Goal: Transaction & Acquisition: Purchase product/service

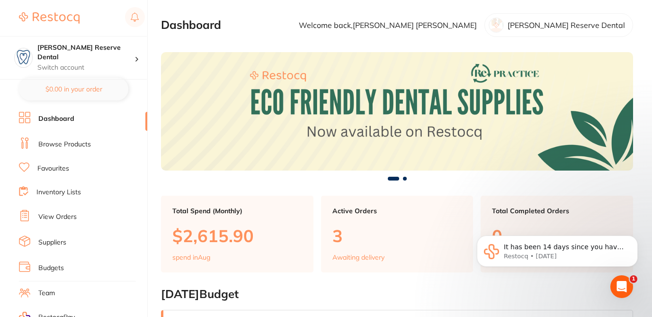
click at [84, 144] on link "Browse Products" at bounding box center [64, 144] width 53 height 9
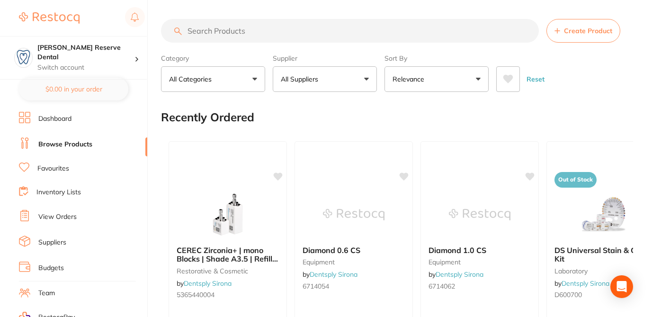
click at [365, 76] on button "All Suppliers" at bounding box center [325, 79] width 104 height 26
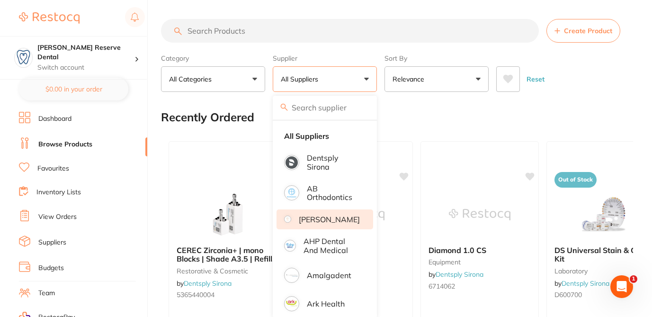
click at [345, 223] on p "[PERSON_NAME]" at bounding box center [329, 219] width 61 height 9
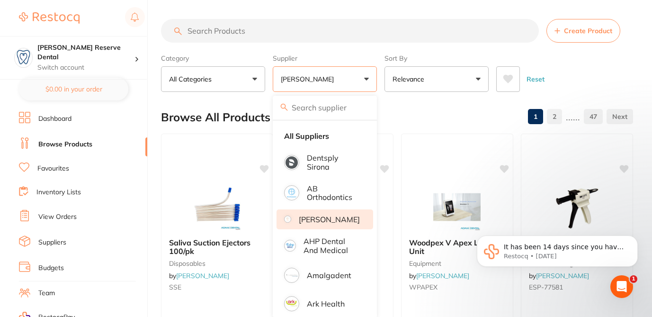
click at [415, 115] on div "Browse All Products 1 2 ...... 47" at bounding box center [397, 117] width 472 height 32
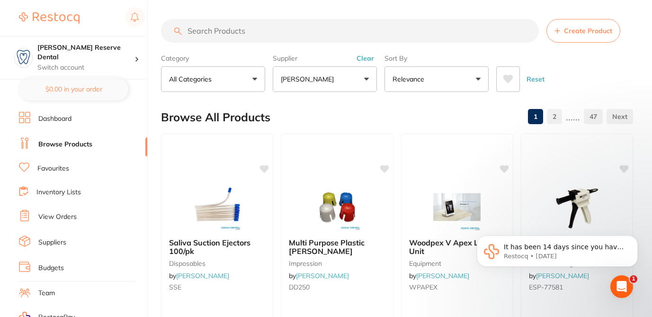
click at [288, 27] on input "search" at bounding box center [350, 31] width 378 height 24
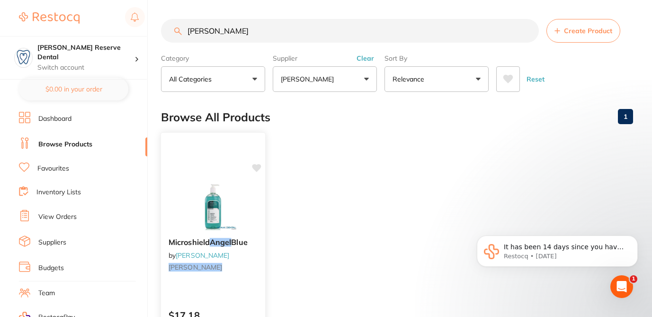
click at [256, 169] on icon at bounding box center [256, 168] width 9 height 8
drag, startPoint x: 222, startPoint y: 33, endPoint x: 174, endPoint y: 28, distance: 48.1
click at [174, 28] on div "mangel Create Product" at bounding box center [397, 31] width 472 height 24
paste input "4SHS"
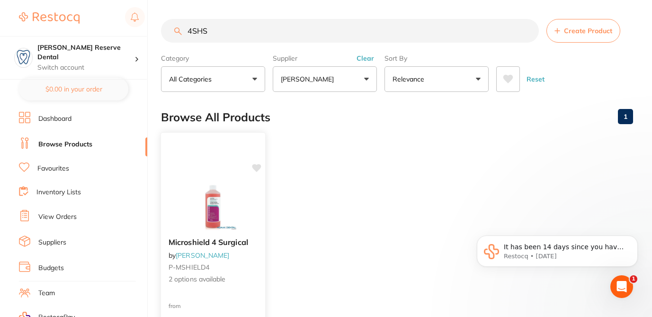
click at [239, 280] on span "2 options available" at bounding box center [213, 279] width 89 height 9
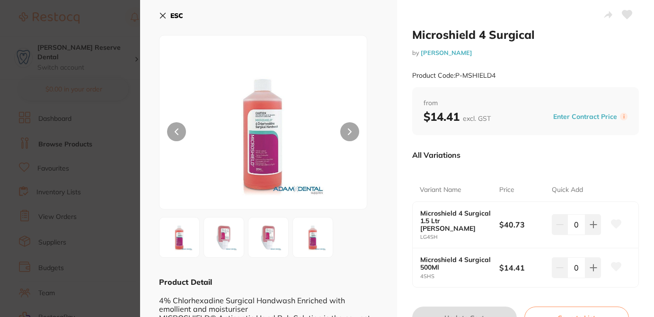
click at [616, 262] on icon at bounding box center [617, 266] width 10 height 9
click at [116, 87] on section "Microshield 4 Surgical by Adam Dental Product Code: P-MSHIELD4 ESC Product Deta…" at bounding box center [327, 158] width 654 height 317
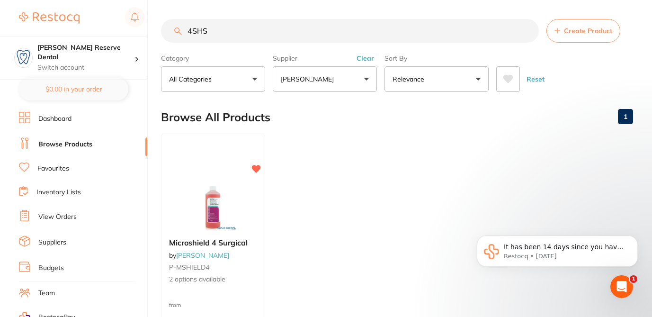
drag, startPoint x: 210, startPoint y: 28, endPoint x: 173, endPoint y: 28, distance: 36.9
click at [173, 28] on input "4SHS" at bounding box center [350, 31] width 378 height 24
paste input "NLRDM68"
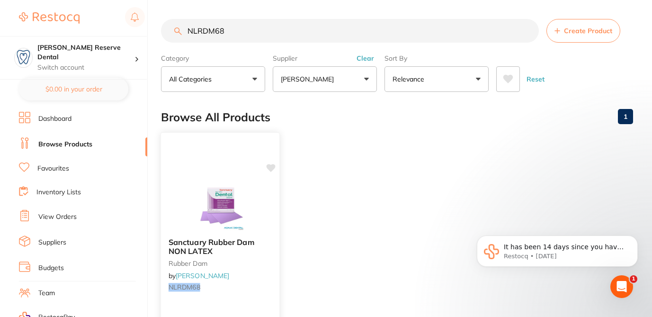
click at [272, 168] on icon at bounding box center [271, 168] width 9 height 8
drag, startPoint x: 232, startPoint y: 29, endPoint x: 164, endPoint y: 18, distance: 69.5
click at [164, 24] on input "NLRDM68" at bounding box center [350, 31] width 378 height 24
paste input "SCIV1000"
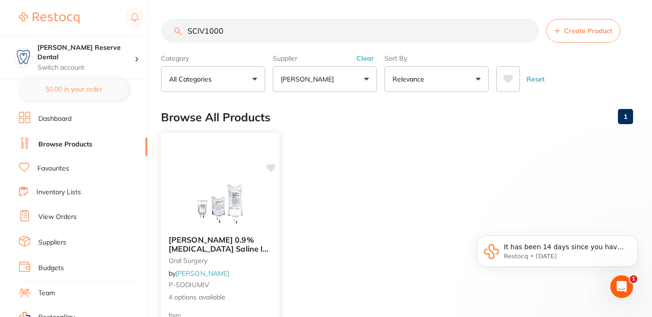
type input "SCIV1000"
click at [270, 248] on b "Baxter 0.9% Sodium Chloride Saline IV Intravenous Bags" at bounding box center [220, 244] width 103 height 18
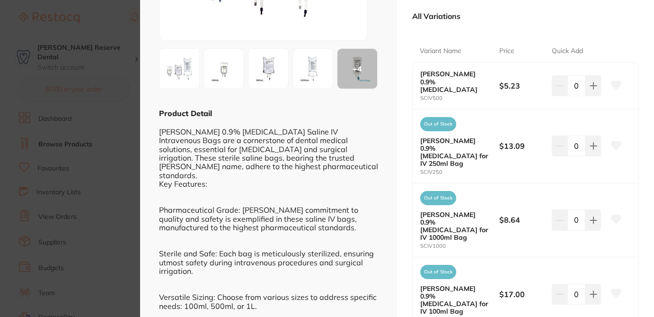
scroll to position [170, 0]
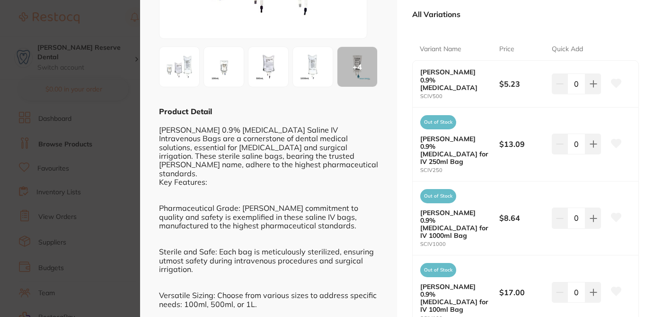
click at [618, 213] on icon at bounding box center [617, 217] width 10 height 9
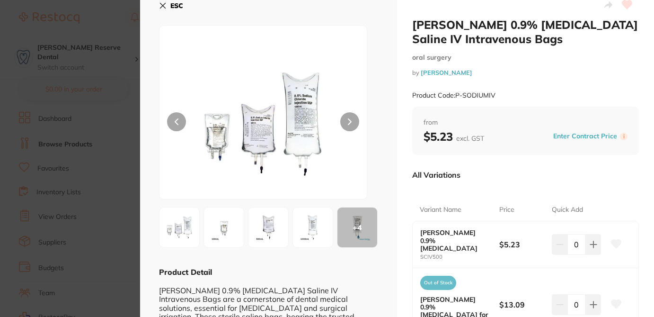
scroll to position [0, 0]
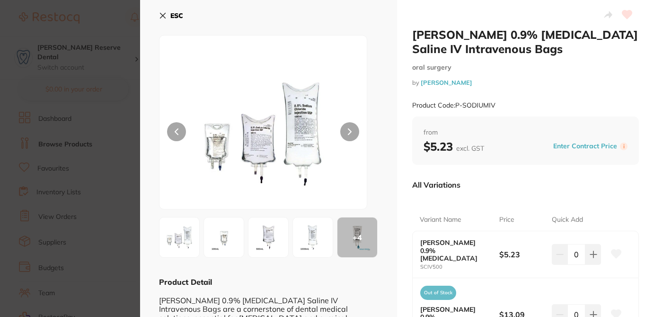
click at [164, 13] on icon at bounding box center [163, 16] width 8 height 8
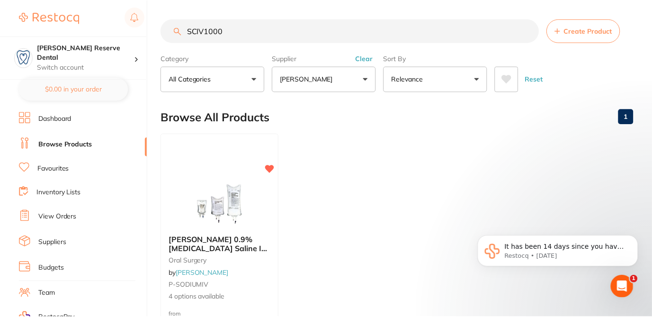
scroll to position [0, 0]
drag, startPoint x: 223, startPoint y: 31, endPoint x: 161, endPoint y: 22, distance: 62.7
click at [162, 23] on div "SCIV1000 Create Product" at bounding box center [397, 30] width 472 height 24
paste input "T681001"
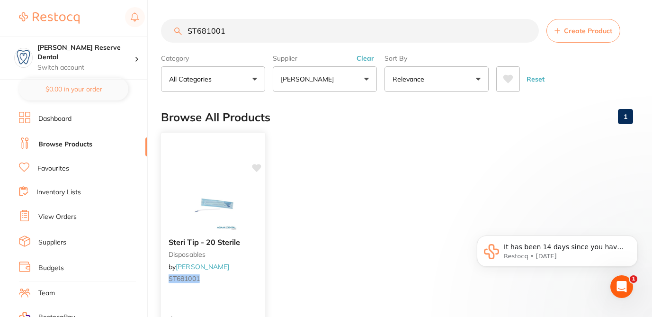
scroll to position [0, 0]
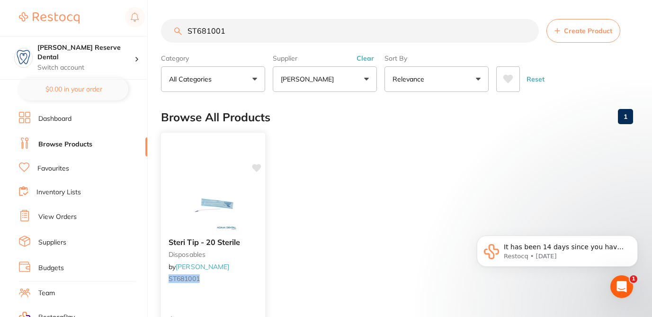
click at [258, 168] on icon at bounding box center [256, 168] width 9 height 8
drag, startPoint x: 231, startPoint y: 38, endPoint x: 169, endPoint y: 20, distance: 64.4
click at [169, 20] on input "ST681001" at bounding box center [350, 31] width 378 height 24
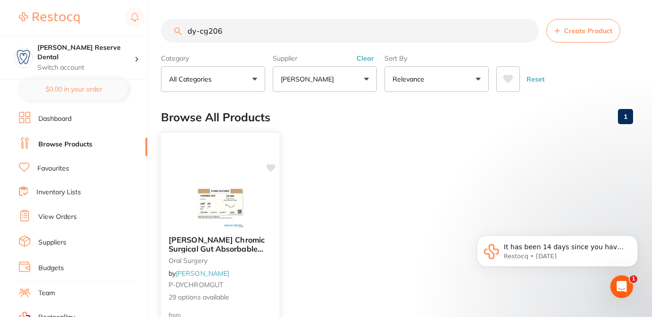
click at [262, 270] on div "Dynek Chromic Surgical Gut Absorbable Sutures oral surgery by Adam Dental P-DYC…" at bounding box center [220, 269] width 118 height 82
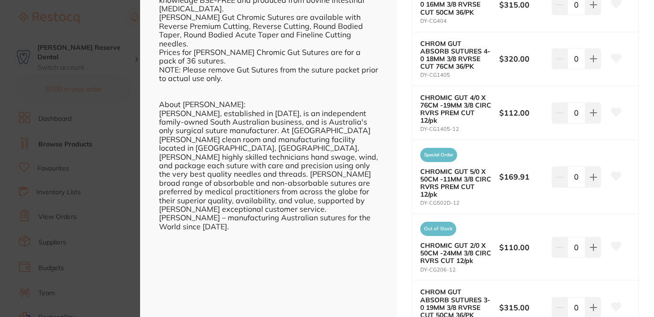
scroll to position [480, 0]
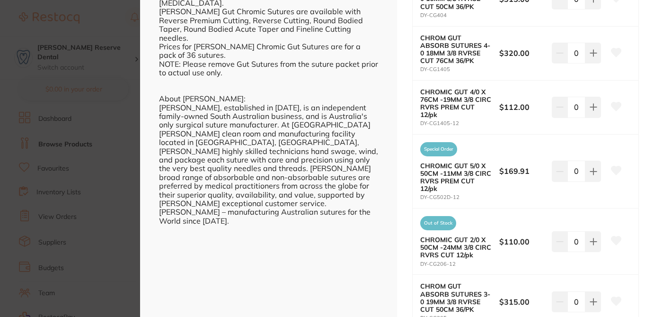
click at [617, 240] on icon at bounding box center [617, 240] width 10 height 9
click at [117, 91] on section "Dynek Chromic Surgical Gut Absorbable Sutures oral surgery by Adam Dental Produ…" at bounding box center [327, 158] width 654 height 317
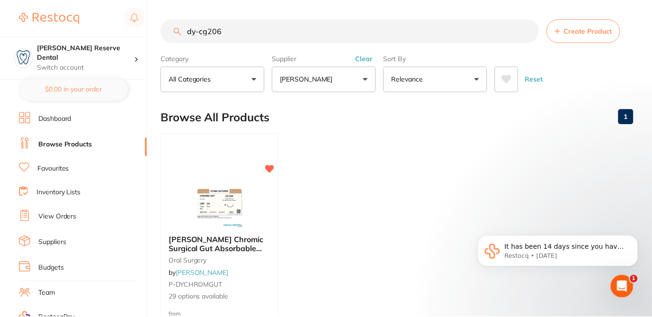
scroll to position [0, 0]
drag, startPoint x: 226, startPoint y: 36, endPoint x: 166, endPoint y: 25, distance: 60.5
click at [166, 25] on input "dy-cg206" at bounding box center [350, 30] width 378 height 24
paste input "35101"
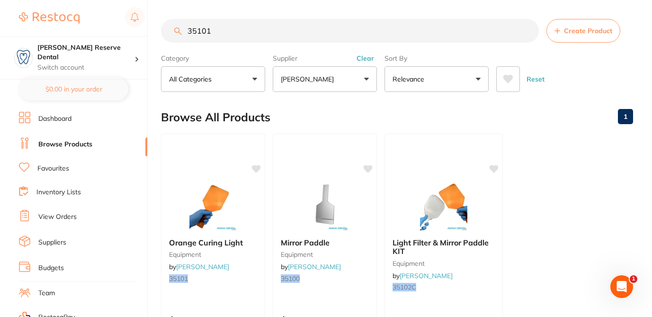
scroll to position [0, 0]
click at [254, 167] on icon at bounding box center [256, 168] width 9 height 8
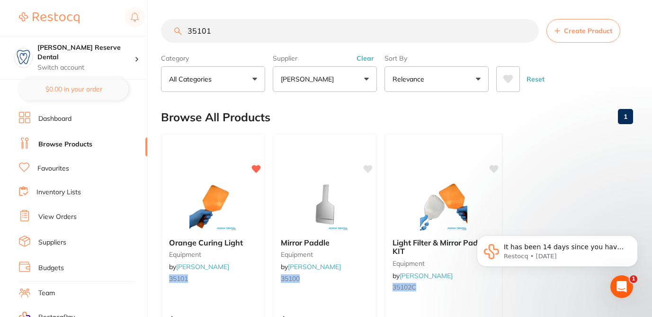
drag, startPoint x: 215, startPoint y: 32, endPoint x: 183, endPoint y: 23, distance: 33.4
click at [183, 24] on input "35101" at bounding box center [350, 31] width 378 height 24
paste input "BFBF2"
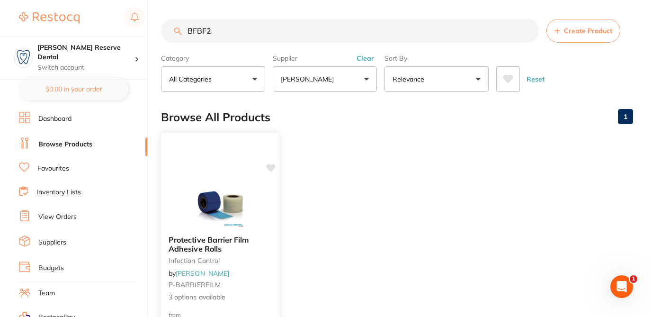
click at [261, 219] on div at bounding box center [220, 204] width 118 height 48
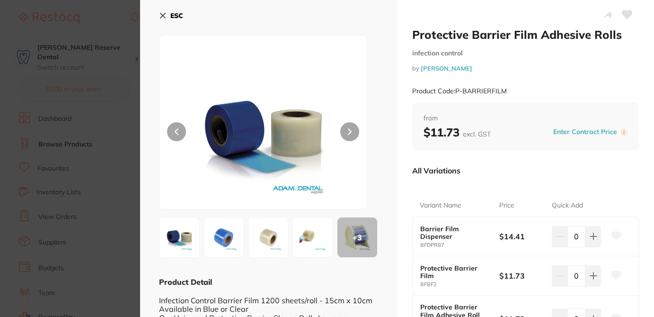
click at [613, 276] on icon at bounding box center [617, 275] width 10 height 9
click at [162, 17] on icon at bounding box center [162, 15] width 5 height 5
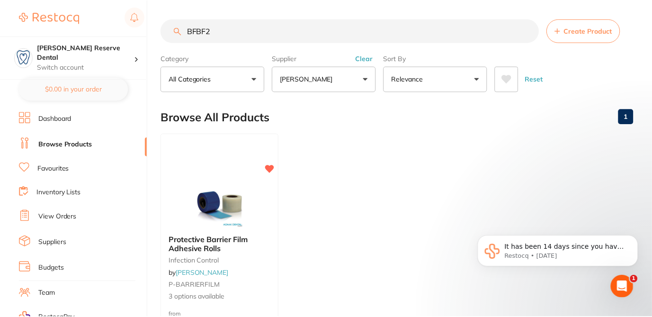
scroll to position [0, 0]
drag, startPoint x: 220, startPoint y: 33, endPoint x: 179, endPoint y: 26, distance: 41.2
click at [179, 26] on input "BFBF2" at bounding box center [350, 30] width 378 height 24
paste input "CT-9002783"
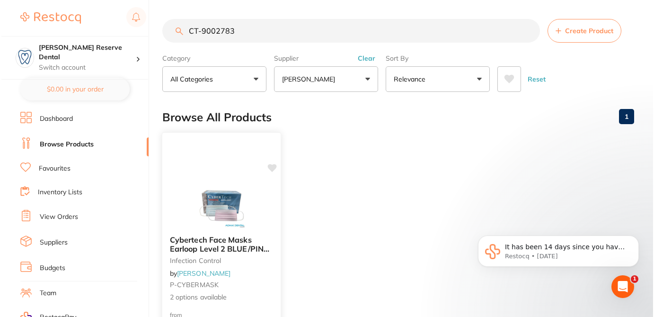
scroll to position [0, 0]
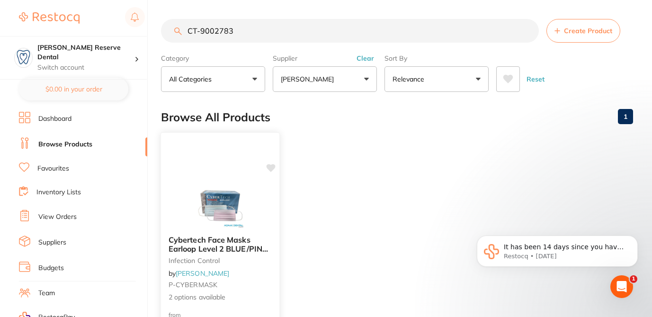
click at [273, 256] on div "Cybertech Face Masks Earloop Level 2 BLUE/PINK 50pk infection control by Adam D…" at bounding box center [220, 269] width 118 height 82
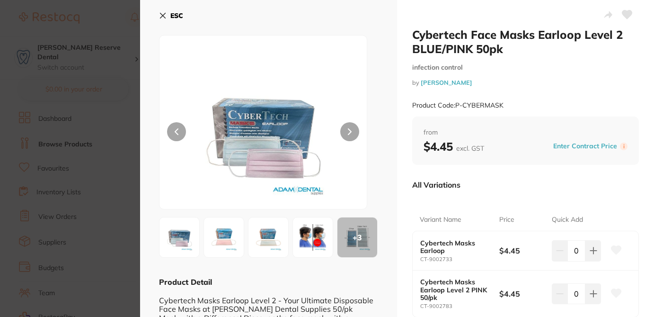
click at [614, 293] on icon at bounding box center [617, 292] width 10 height 9
click at [163, 10] on button "ESC" at bounding box center [171, 16] width 24 height 16
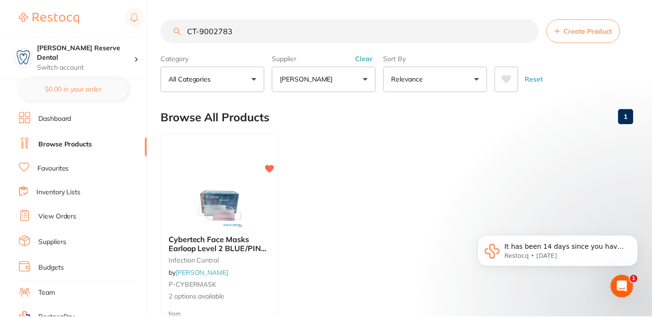
scroll to position [0, 0]
drag, startPoint x: 235, startPoint y: 33, endPoint x: 176, endPoint y: 12, distance: 62.1
click at [173, 17] on main "CT-9002783 Create Product Category All Categories All Categories infection cont…" at bounding box center [406, 227] width 491 height 455
paste input "3"
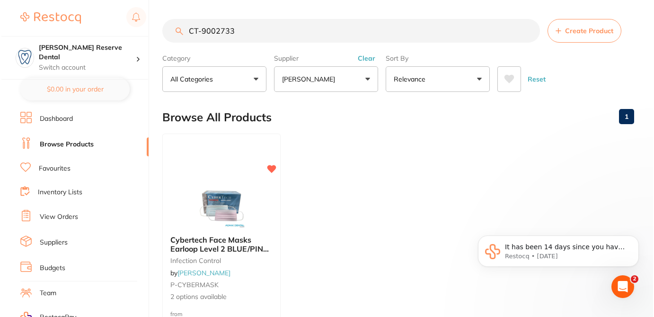
scroll to position [0, 0]
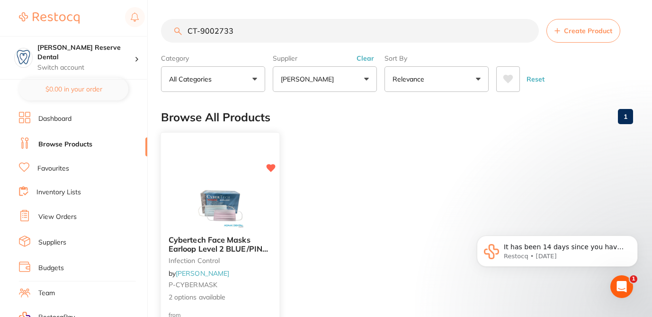
type input "CT-9002733"
click at [263, 253] on div "Cybertech Face Masks Earloop Level 2 BLUE/PINK 50pk infection control by Adam D…" at bounding box center [220, 269] width 118 height 82
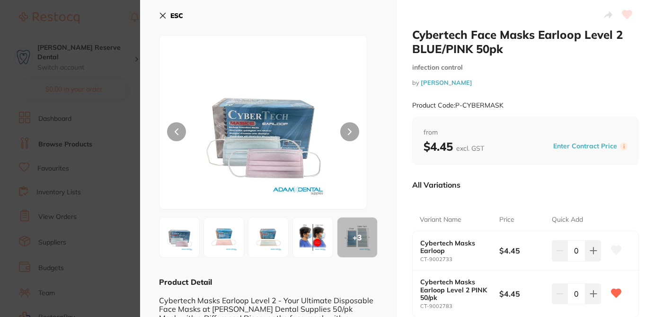
click at [615, 247] on icon at bounding box center [617, 250] width 10 height 9
click at [165, 12] on icon at bounding box center [163, 16] width 8 height 8
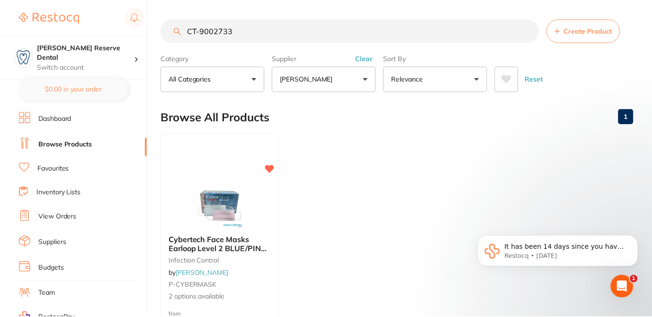
scroll to position [0, 0]
drag, startPoint x: 238, startPoint y: 34, endPoint x: 181, endPoint y: 22, distance: 57.5
click at [181, 22] on input "CT-9002733" at bounding box center [350, 30] width 378 height 24
paste input "509404"
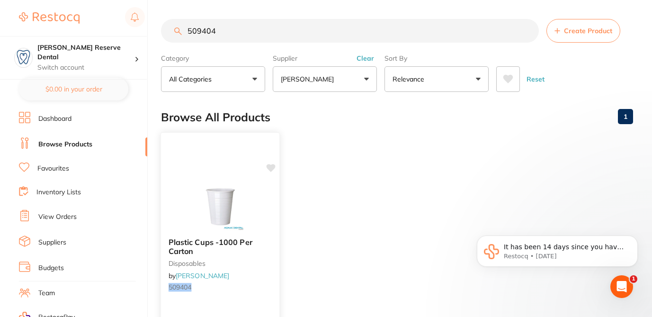
scroll to position [0, 0]
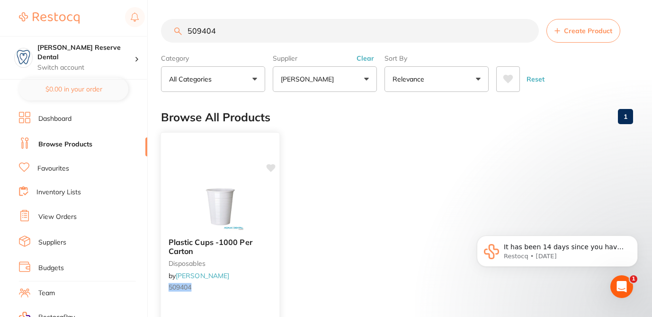
click at [271, 170] on icon at bounding box center [271, 168] width 9 height 8
drag, startPoint x: 216, startPoint y: 30, endPoint x: 172, endPoint y: 30, distance: 44.0
click at [172, 30] on input "509404" at bounding box center [350, 31] width 378 height 24
paste input "CX313022"
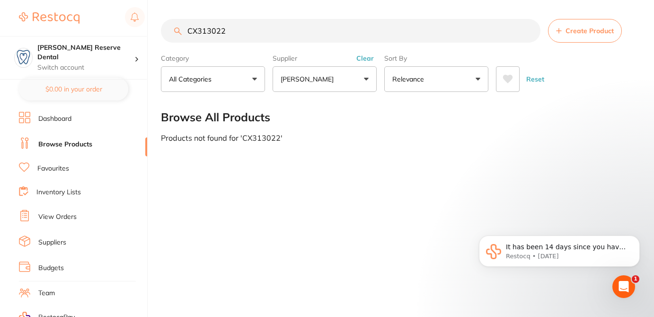
drag, startPoint x: 231, startPoint y: 36, endPoint x: 171, endPoint y: 23, distance: 60.9
click at [171, 23] on input "CX313022" at bounding box center [351, 31] width 380 height 24
paste input "ADAMTXN"
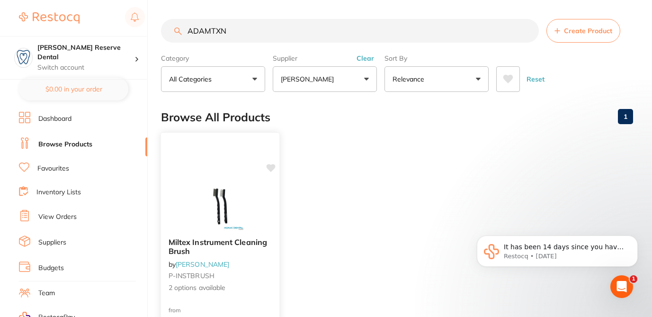
click at [271, 169] on icon at bounding box center [271, 168] width 9 height 8
click at [259, 289] on span "2 options available" at bounding box center [220, 287] width 103 height 9
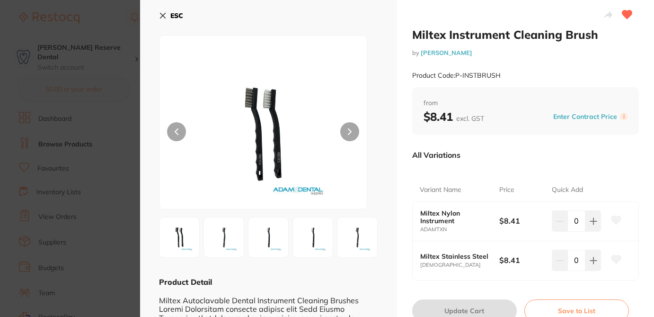
click at [614, 223] on icon at bounding box center [617, 220] width 10 height 9
click at [165, 14] on icon at bounding box center [162, 15] width 5 height 5
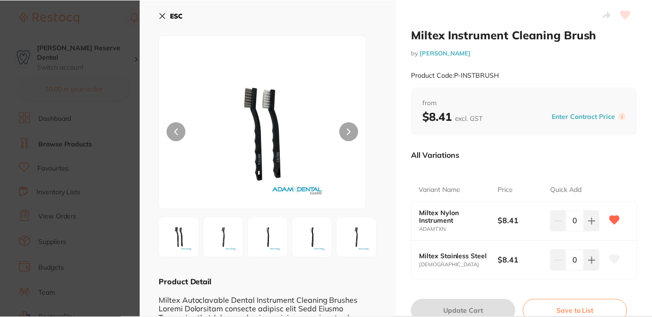
scroll to position [0, 0]
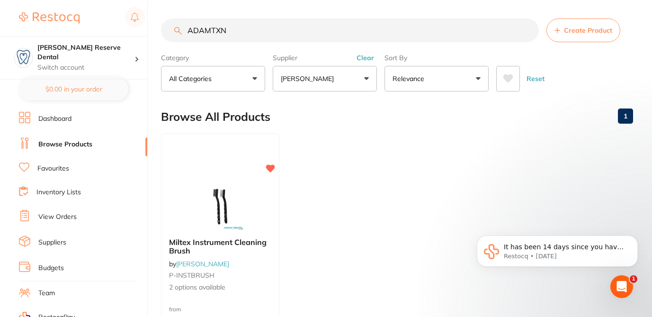
drag, startPoint x: 233, startPoint y: 32, endPoint x: 172, endPoint y: 20, distance: 61.7
click at [171, 22] on input "ADAMTXN" at bounding box center [350, 30] width 378 height 24
paste input "IM60970"
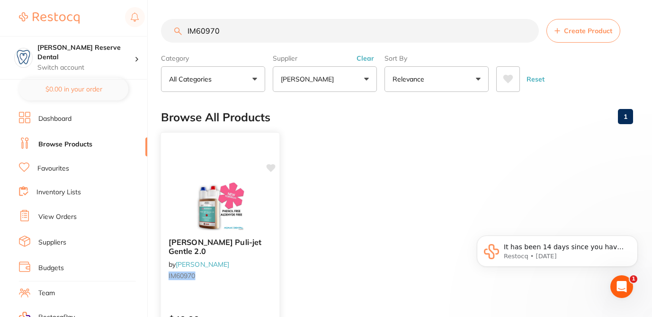
scroll to position [0, 0]
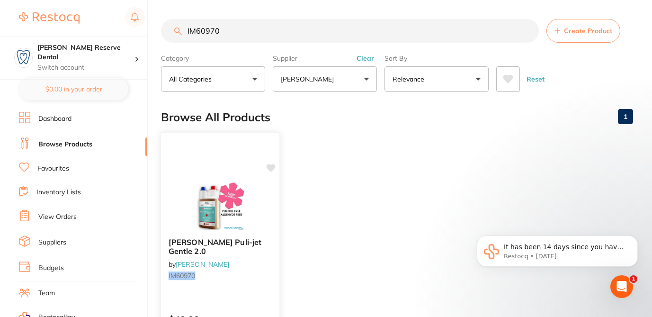
click at [267, 168] on icon at bounding box center [271, 168] width 9 height 8
drag, startPoint x: 223, startPoint y: 34, endPoint x: 178, endPoint y: 32, distance: 45.5
click at [178, 32] on div "IM60970 Create Product" at bounding box center [397, 31] width 472 height 24
paste input "ADA201"
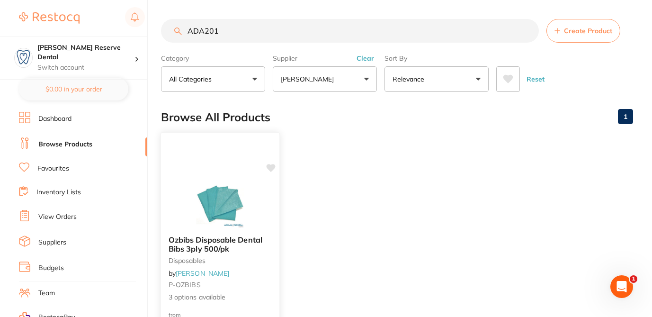
click at [275, 223] on div at bounding box center [220, 204] width 118 height 48
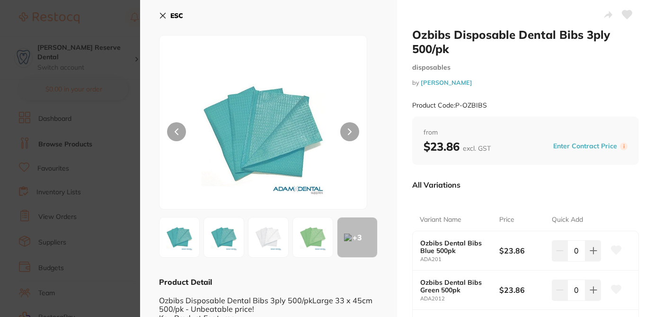
click at [614, 249] on icon at bounding box center [617, 250] width 10 height 9
click at [580, 199] on div "Variant Name Price Quick Add Ozbibs Dental Bibs Blue 500pk ADA201 $23.86 0 Ozbi…" at bounding box center [525, 273] width 227 height 152
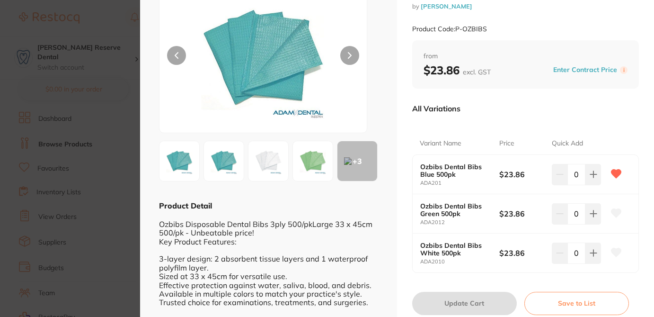
scroll to position [95, 0]
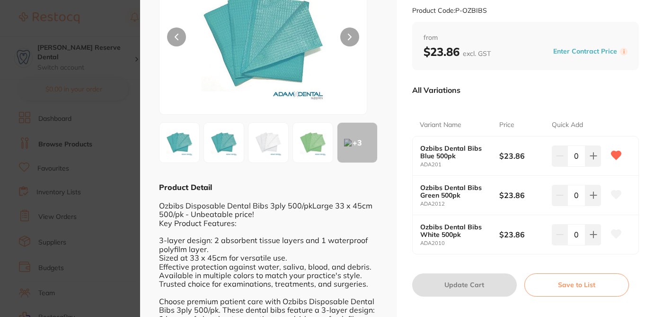
click at [123, 35] on section "Ozbibs Disposable Dental Bibs 3ply 500/pk disposables by Adam Dental Product Co…" at bounding box center [327, 158] width 654 height 317
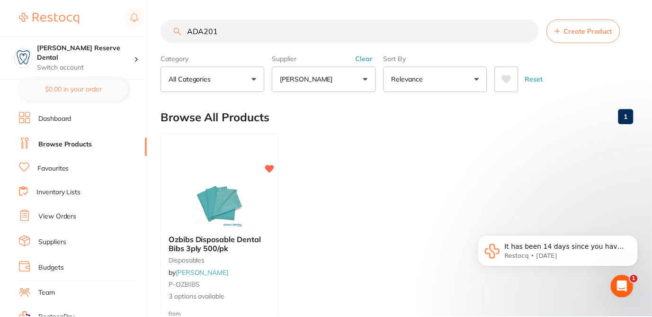
scroll to position [0, 0]
drag, startPoint x: 227, startPoint y: 31, endPoint x: 186, endPoint y: 33, distance: 41.2
click at [186, 33] on input "ADA201" at bounding box center [350, 30] width 378 height 24
paste input "DL6400"
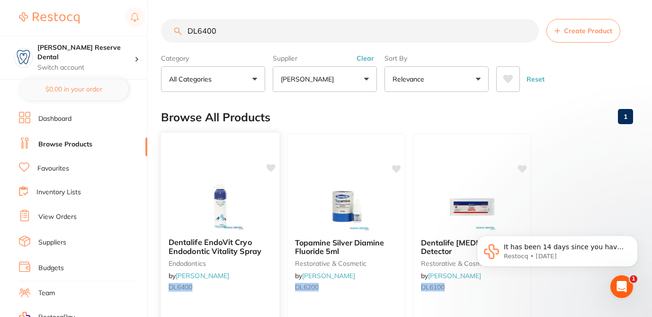
scroll to position [0, 0]
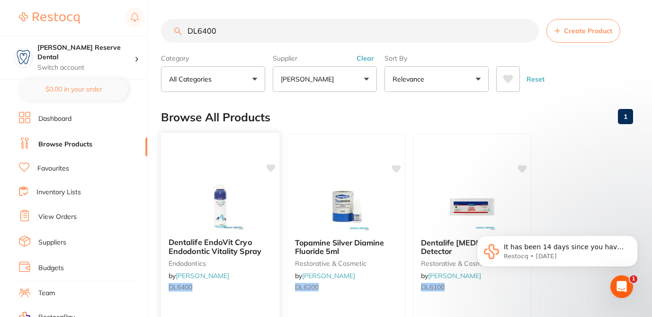
click at [272, 167] on icon at bounding box center [271, 168] width 9 height 8
drag, startPoint x: 219, startPoint y: 32, endPoint x: 160, endPoint y: 27, distance: 58.9
click at [160, 27] on div "$177.00 Logan Reserve Dental Switch account Logan Reserve Dental BDF Dental $0.…" at bounding box center [326, 158] width 652 height 317
paste input "FLFAC9"
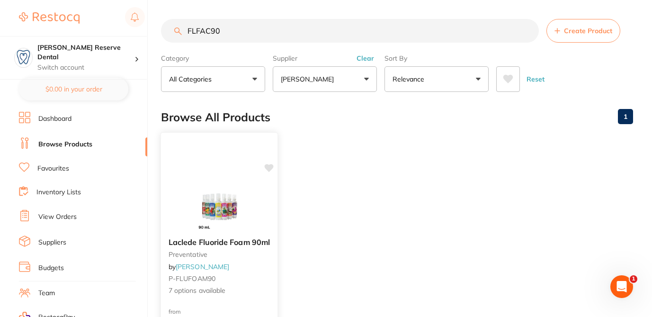
click at [270, 272] on div "Laclede Fluoride Foam 90ml preventative by Adam Dental P-FLUFOAM90 7 options av…" at bounding box center [219, 266] width 116 height 73
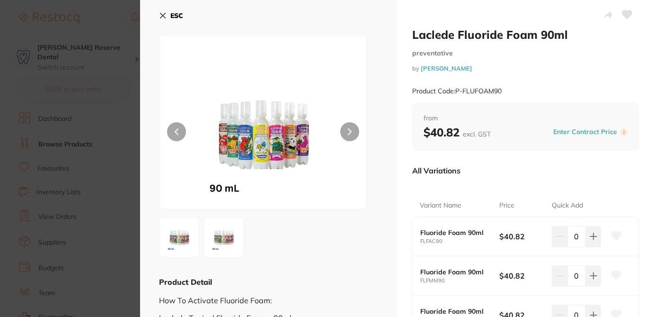
click at [611, 241] on button at bounding box center [616, 236] width 24 height 24
click at [164, 15] on icon at bounding box center [163, 16] width 8 height 8
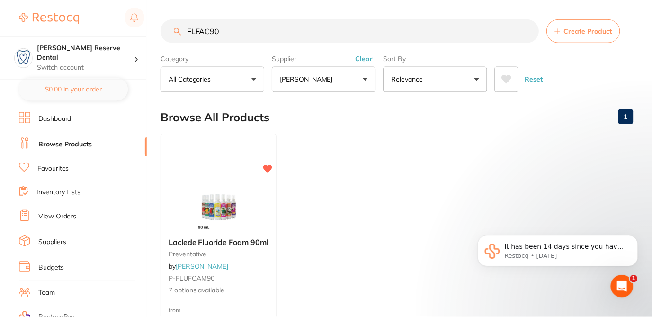
scroll to position [0, 0]
drag, startPoint x: 230, startPoint y: 32, endPoint x: 146, endPoint y: 32, distance: 83.8
click at [147, 32] on div "$177.00 Logan Reserve Dental Switch account Logan Reserve Dental BDF Dental $0.…" at bounding box center [326, 158] width 652 height 317
paste input "CX313022"
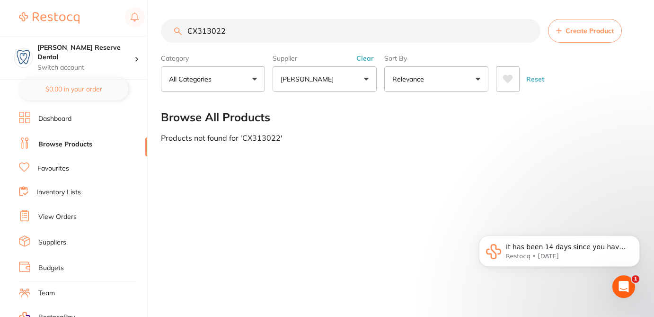
drag, startPoint x: 227, startPoint y: 29, endPoint x: 162, endPoint y: 14, distance: 66.1
click at [162, 14] on main "CX313022 Create Product Category All Categories All Categories No categories fo…" at bounding box center [407, 80] width 493 height 161
paste input "LK8A"
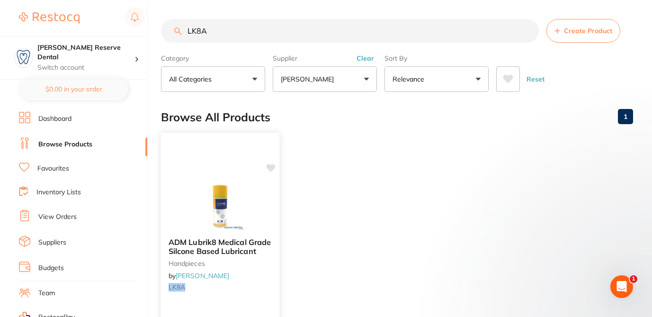
click at [273, 166] on icon at bounding box center [271, 168] width 9 height 8
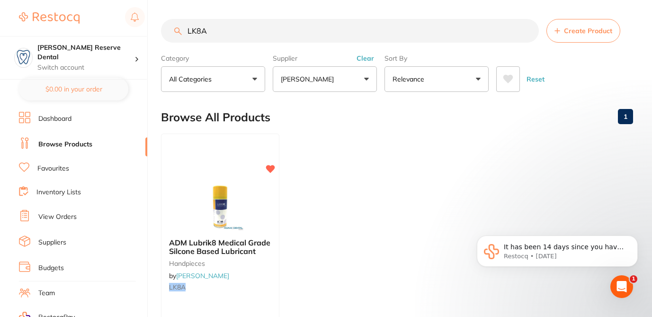
drag, startPoint x: 212, startPoint y: 35, endPoint x: 187, endPoint y: 33, distance: 24.2
click at [187, 33] on input "LK8A" at bounding box center [350, 31] width 378 height 24
paste input "BFBF2"
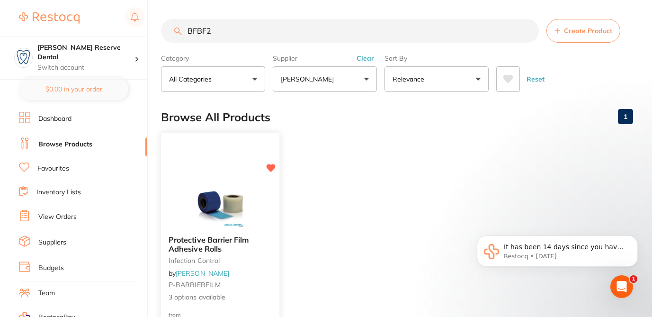
click at [266, 281] on small "P-BARRIERFILM" at bounding box center [220, 285] width 103 height 8
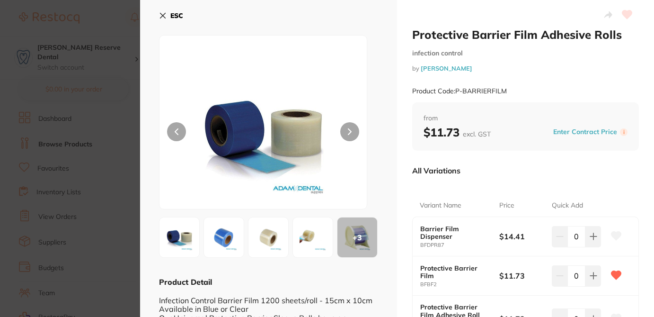
click at [163, 16] on icon at bounding box center [162, 15] width 5 height 5
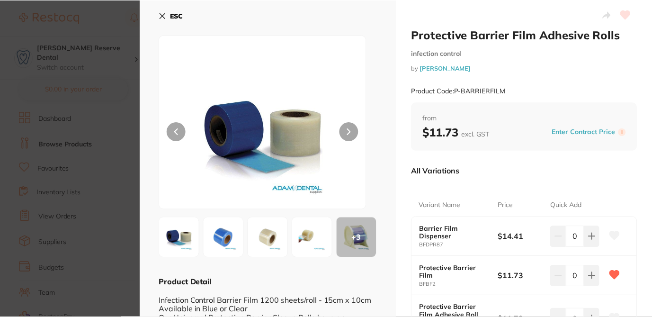
scroll to position [0, 0]
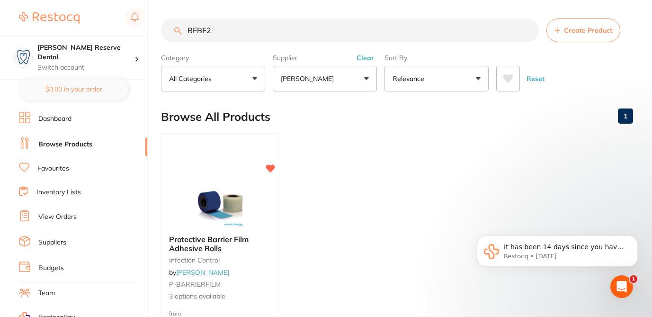
drag, startPoint x: 213, startPoint y: 30, endPoint x: 150, endPoint y: 23, distance: 63.8
click at [150, 23] on div "$177.00 Logan Reserve Dental Switch account Logan Reserve Dental BDF Dental $0.…" at bounding box center [326, 158] width 652 height 317
paste input "BU35"
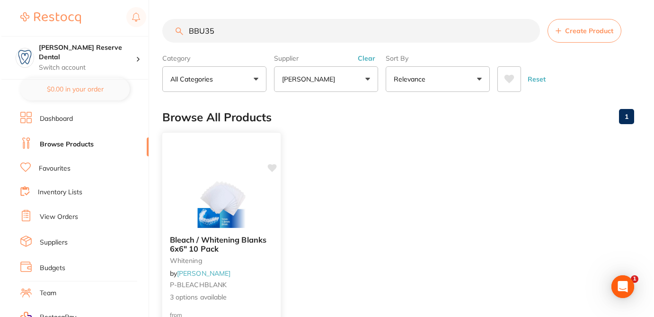
scroll to position [0, 0]
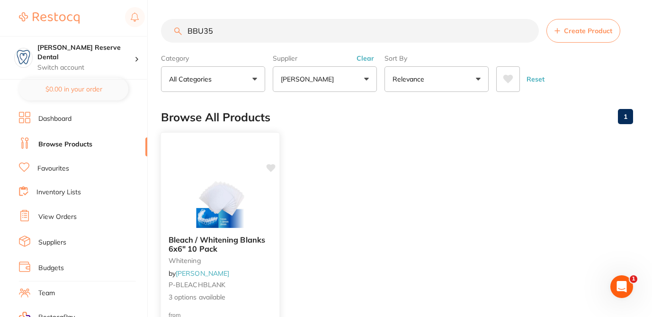
click at [264, 220] on div at bounding box center [220, 204] width 118 height 48
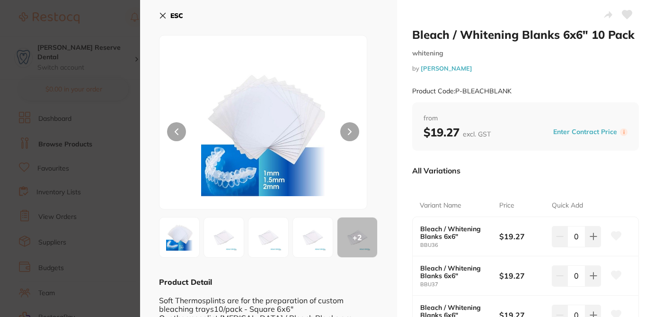
click at [644, 277] on div "Bleach / Whitening Blanks 6x6" 10 Pack whitening by Adam Dental Product Code: P…" at bounding box center [525, 282] width 257 height 565
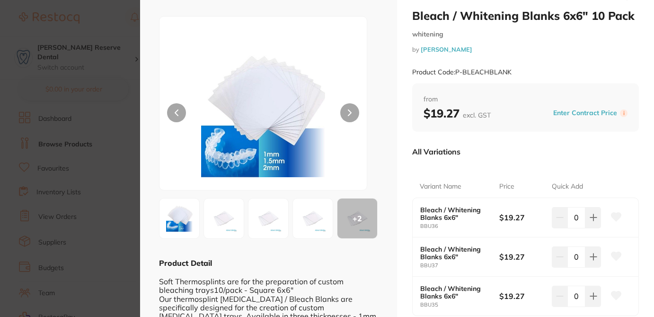
scroll to position [38, 0]
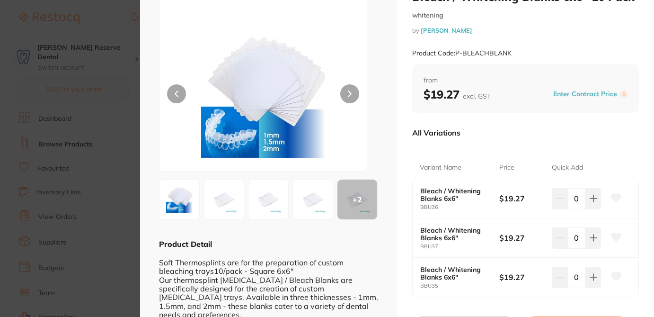
click at [615, 275] on icon at bounding box center [617, 276] width 10 height 9
click at [116, 70] on section "Bleach / Whitening Blanks 6x6" 10 Pack whitening by Adam Dental Product Code: P…" at bounding box center [327, 158] width 654 height 317
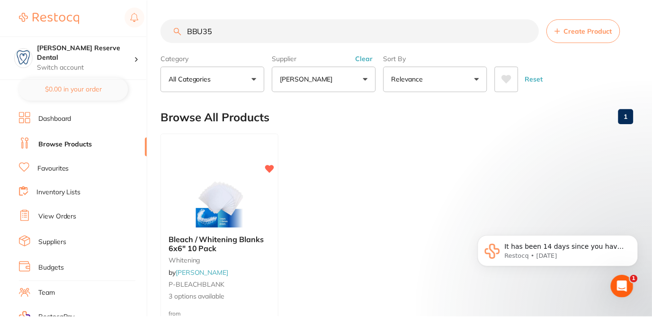
scroll to position [0, 0]
drag, startPoint x: 221, startPoint y: 33, endPoint x: 178, endPoint y: 33, distance: 42.6
click at [178, 33] on div "BBU35 Create Product" at bounding box center [397, 30] width 472 height 24
paste input "OB-80705281"
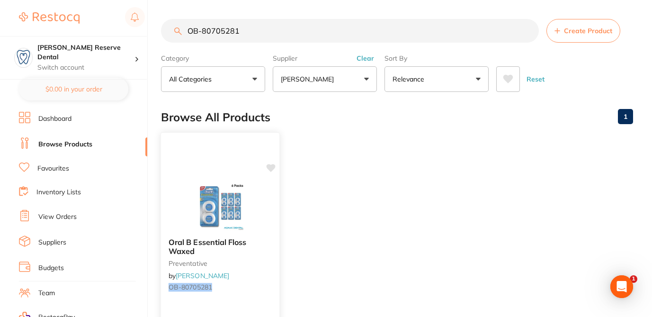
scroll to position [0, 0]
type input "OB-80705281"
click at [272, 167] on icon at bounding box center [271, 168] width 9 height 8
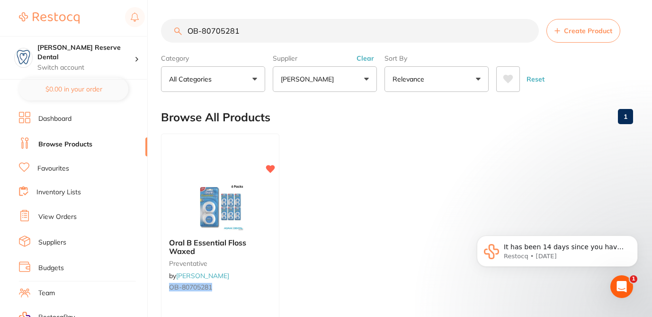
drag, startPoint x: 243, startPoint y: 33, endPoint x: 175, endPoint y: 25, distance: 68.6
click at [175, 25] on input "OB-80705281" at bounding box center [350, 31] width 378 height 24
paste input "SAP015"
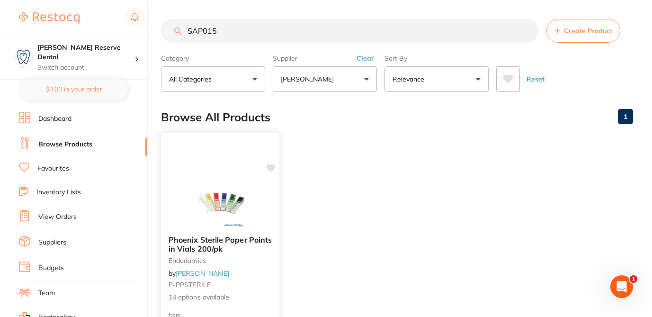
type input "SAP015"
click at [273, 204] on div at bounding box center [220, 204] width 118 height 48
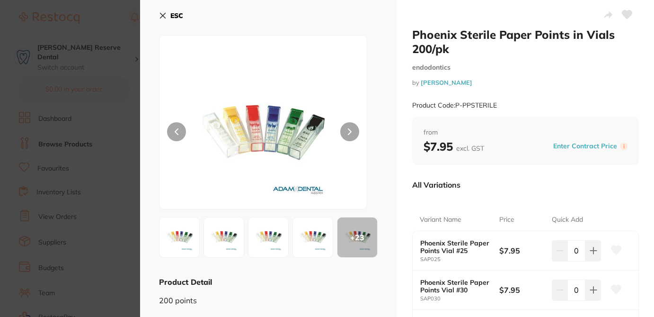
click at [612, 249] on icon at bounding box center [617, 250] width 10 height 9
click at [583, 191] on div "All Variations" at bounding box center [525, 184] width 227 height 25
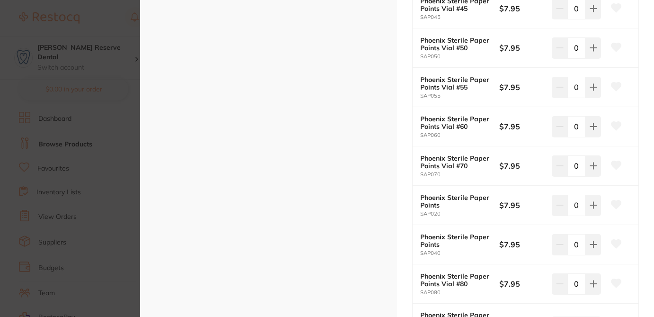
scroll to position [379, 0]
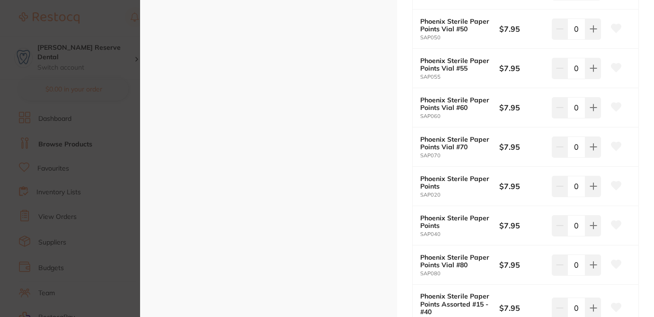
click at [619, 185] on icon at bounding box center [617, 185] width 10 height 9
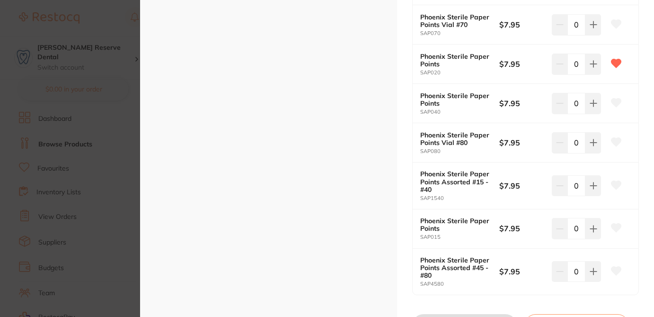
scroll to position [511, 0]
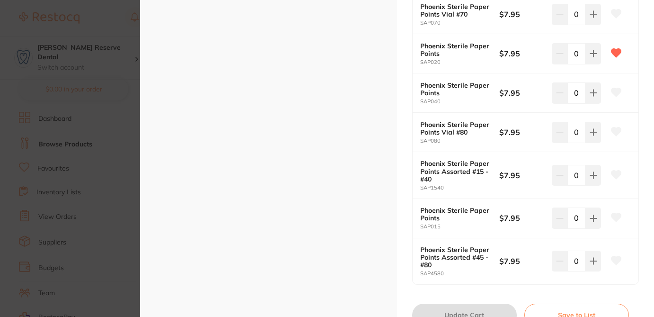
click at [615, 216] on icon at bounding box center [617, 217] width 10 height 9
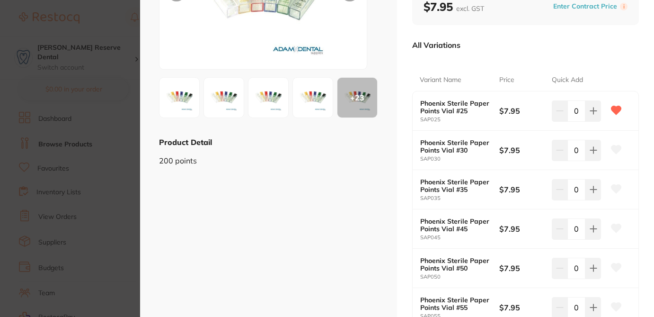
scroll to position [133, 0]
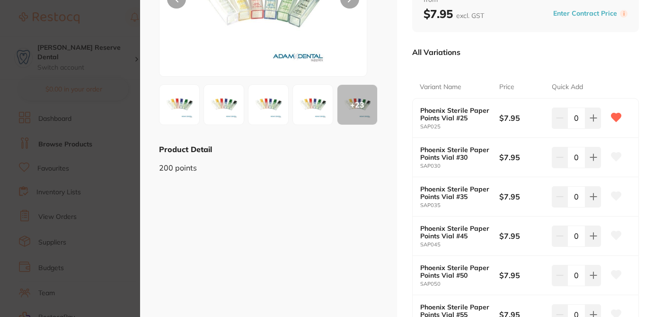
click at [118, 20] on section "Phoenix Sterile Paper Points in Vials 200/pk endodontics by Adam Dental Product…" at bounding box center [327, 158] width 654 height 317
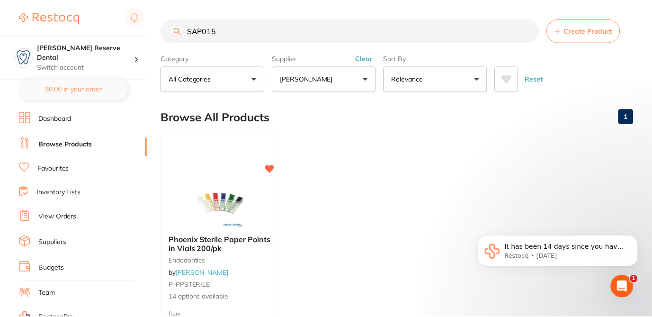
scroll to position [0, 0]
drag, startPoint x: 227, startPoint y: 30, endPoint x: 166, endPoint y: 27, distance: 61.2
click at [166, 27] on input "SAP015" at bounding box center [350, 30] width 378 height 24
paste input "PPTMT"
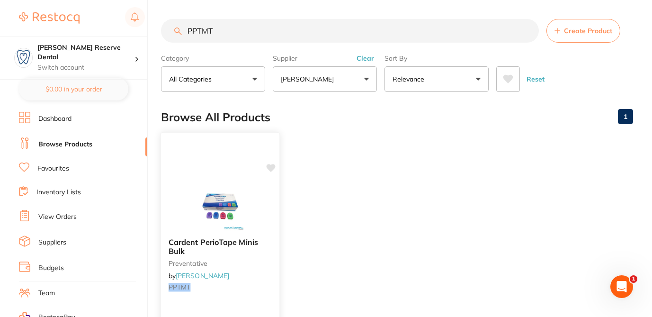
scroll to position [0, 0]
click at [269, 169] on icon at bounding box center [271, 168] width 9 height 8
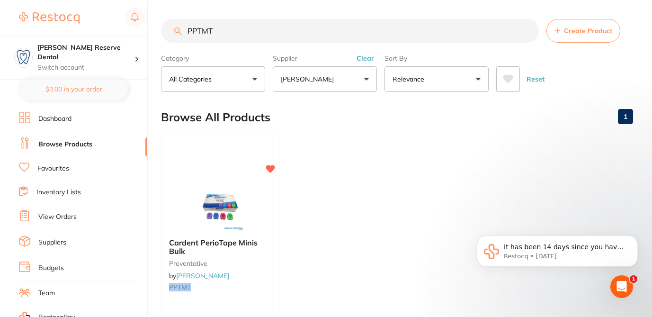
drag, startPoint x: 213, startPoint y: 40, endPoint x: 189, endPoint y: 27, distance: 27.7
click at [189, 27] on input "PPTMT" at bounding box center [350, 31] width 378 height 24
paste input "KE-8250420"
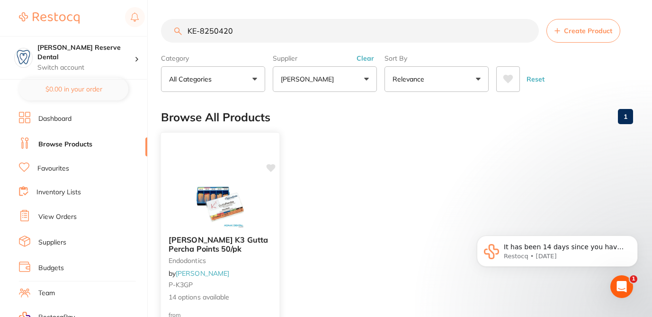
click at [263, 265] on div "Kerr K3 Gutta Percha Points 50/pk endodontics by Adam Dental P-K3GP 14 options …" at bounding box center [220, 269] width 118 height 82
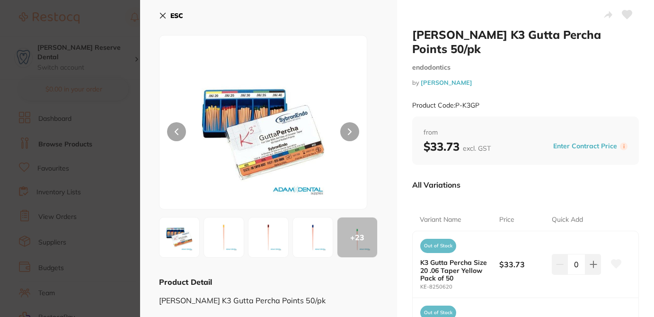
click at [505, 172] on div "All Variations" at bounding box center [525, 184] width 227 height 25
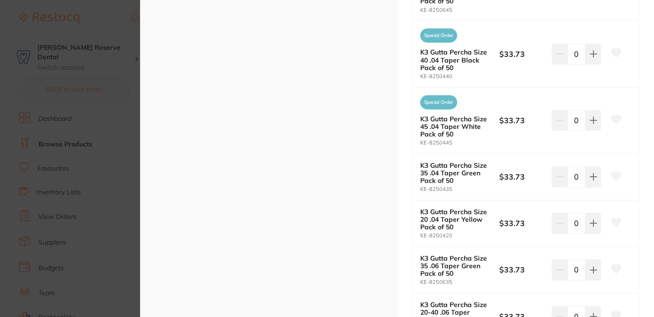
scroll to position [549, 0]
click at [615, 218] on icon at bounding box center [617, 222] width 10 height 9
click at [104, 26] on section "Kerr K3 Gutta Percha Points 50/pk endodontics by Adam Dental Product Code: P-K3…" at bounding box center [327, 158] width 654 height 317
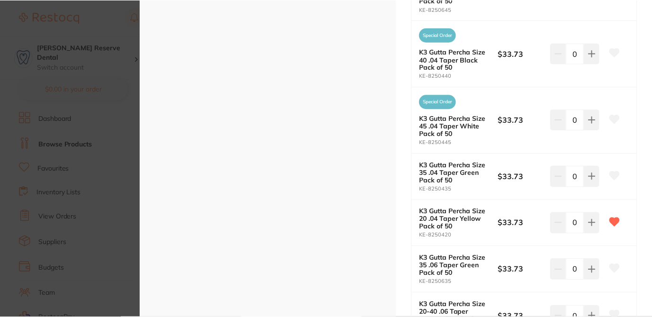
scroll to position [0, 0]
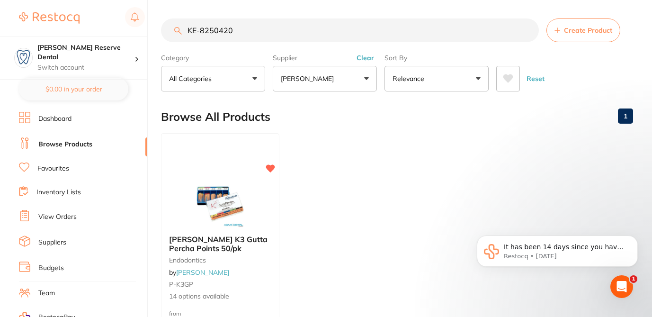
drag, startPoint x: 236, startPoint y: 33, endPoint x: 170, endPoint y: 25, distance: 66.7
click at [170, 25] on input "KE-8250420" at bounding box center [350, 30] width 378 height 24
paste input "CG-61050377"
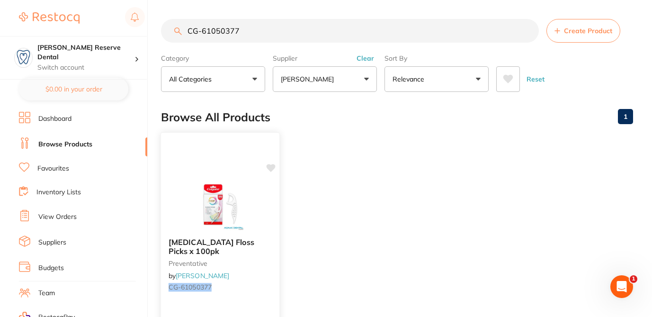
scroll to position [0, 0]
click at [272, 168] on icon at bounding box center [271, 168] width 9 height 8
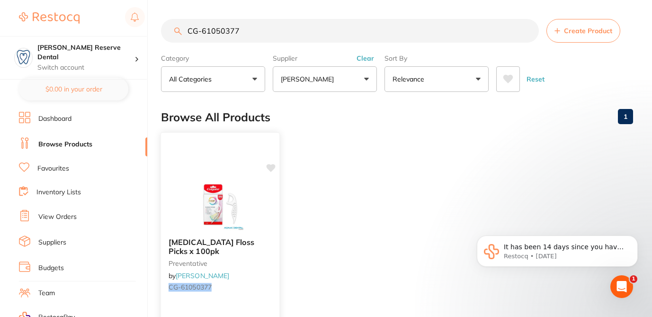
click at [272, 167] on icon at bounding box center [271, 168] width 9 height 8
click at [275, 168] on icon at bounding box center [270, 167] width 9 height 9
drag, startPoint x: 251, startPoint y: 26, endPoint x: 250, endPoint y: 31, distance: 4.9
click at [250, 31] on input "CG-61050377" at bounding box center [350, 31] width 378 height 24
drag, startPoint x: 240, startPoint y: 28, endPoint x: 181, endPoint y: 24, distance: 58.9
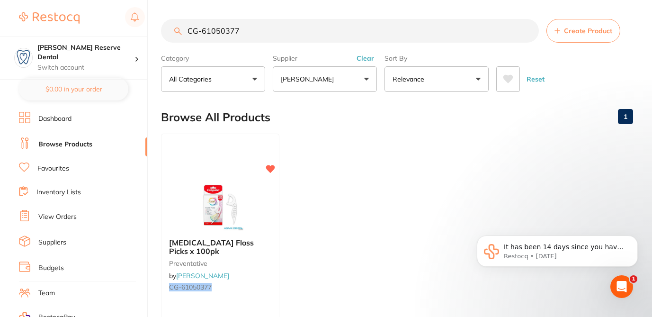
click at [181, 24] on input "CG-61050377" at bounding box center [350, 31] width 378 height 24
paste input "KE-8250620"
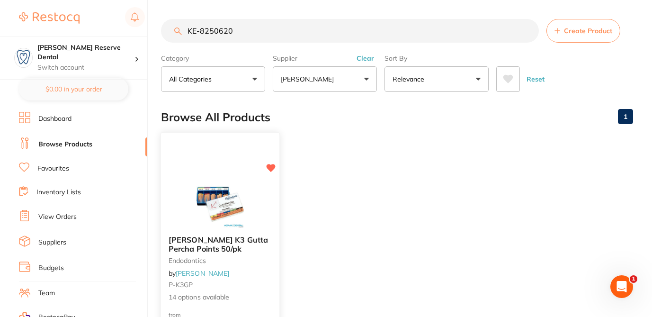
click at [273, 210] on div at bounding box center [220, 204] width 118 height 48
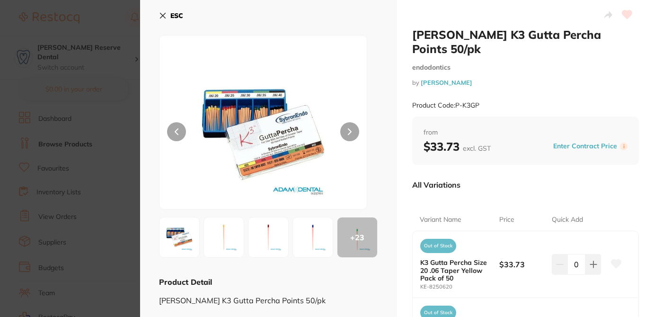
click at [495, 79] on small "by Adam Dental" at bounding box center [525, 82] width 227 height 7
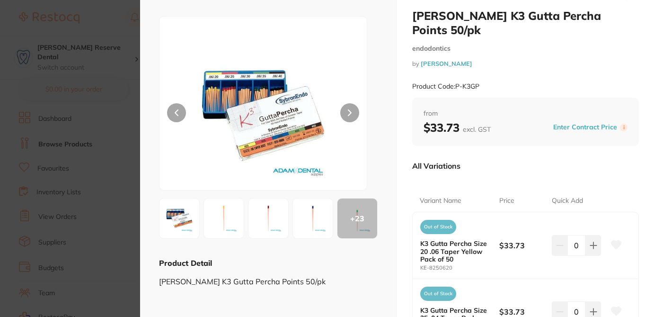
click at [616, 240] on icon at bounding box center [617, 244] width 10 height 9
click at [606, 160] on div "All Variations" at bounding box center [525, 165] width 227 height 25
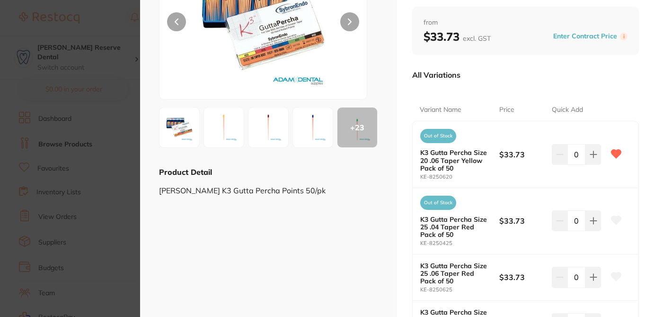
scroll to position [114, 0]
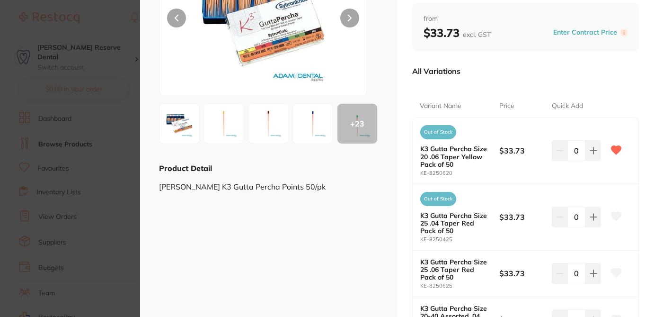
click at [613, 268] on icon at bounding box center [617, 272] width 10 height 9
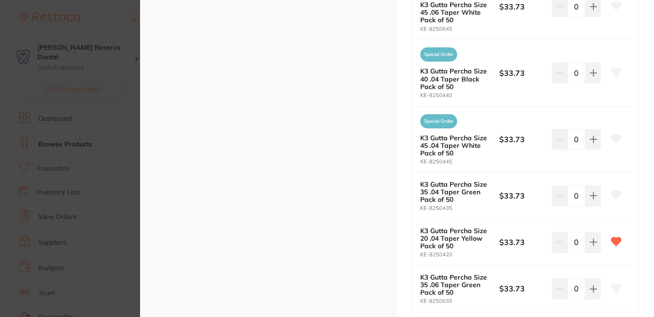
scroll to position [530, 0]
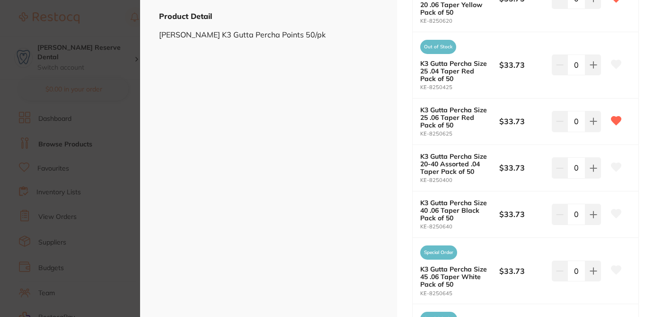
scroll to position [265, 0]
click at [614, 60] on icon at bounding box center [617, 64] width 10 height 9
click at [114, 24] on section "Kerr K3 Gutta Percha Points 50/pk endodontics by Adam Dental Product Code: P-K3…" at bounding box center [327, 158] width 654 height 317
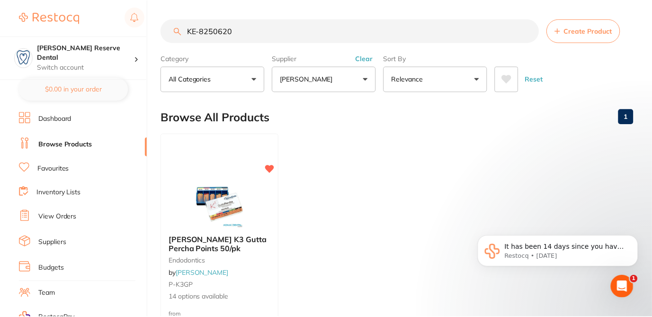
scroll to position [0, 0]
drag, startPoint x: 238, startPoint y: 30, endPoint x: 167, endPoint y: 29, distance: 71.0
click at [168, 30] on input "KE-8250620" at bounding box center [350, 30] width 378 height 24
paste input "ST681001"
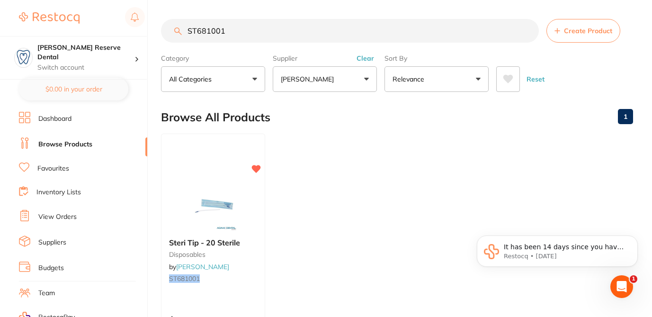
scroll to position [0, 0]
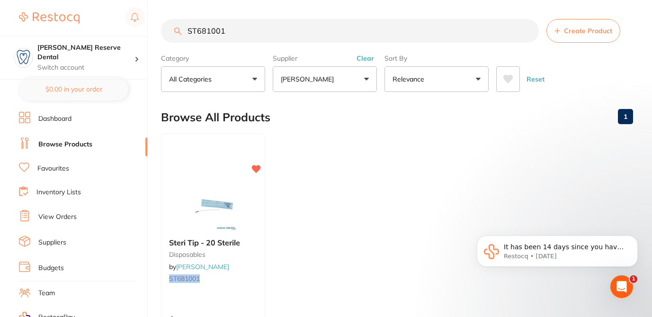
drag, startPoint x: 230, startPoint y: 32, endPoint x: 154, endPoint y: 28, distance: 75.8
click at [154, 28] on div "$177.00 Logan Reserve Dental Switch account Logan Reserve Dental BDF Dental $0.…" at bounding box center [326, 158] width 652 height 317
paste input "NLRDM68"
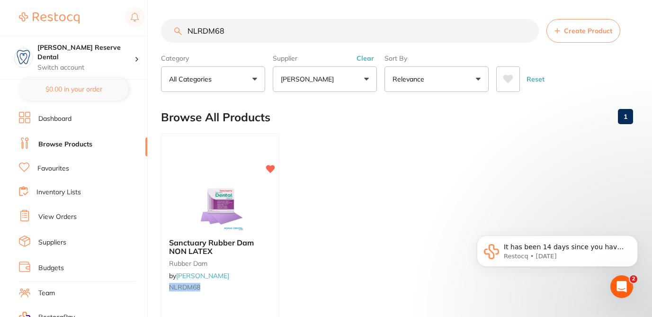
type input "NLRDM68"
click at [364, 56] on button "Clear" at bounding box center [365, 58] width 23 height 9
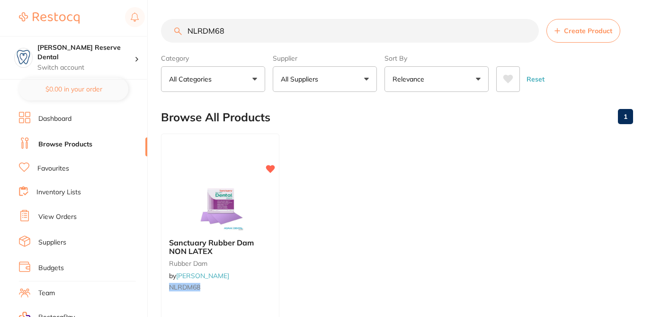
click at [367, 74] on button "All Suppliers" at bounding box center [325, 79] width 104 height 26
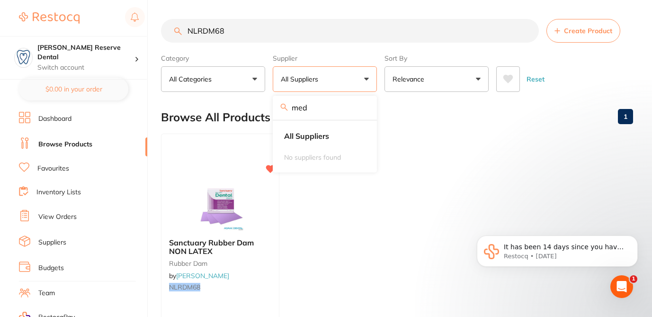
type input "med"
drag, startPoint x: 253, startPoint y: 32, endPoint x: 145, endPoint y: 22, distance: 108.4
click at [145, 22] on div "$177.00 Logan Reserve Dental Switch account Logan Reserve Dental BDF Dental $0.…" at bounding box center [326, 158] width 652 height 317
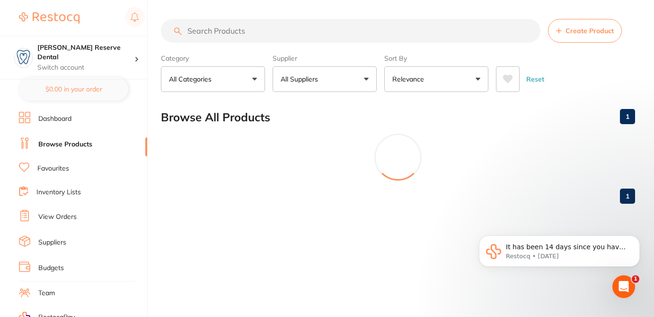
click at [329, 79] on button "All Suppliers" at bounding box center [325, 79] width 104 height 26
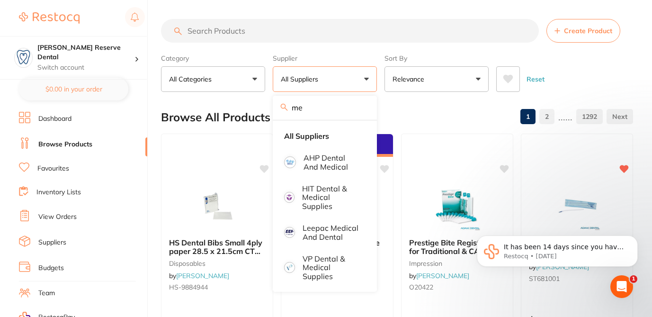
type input "m"
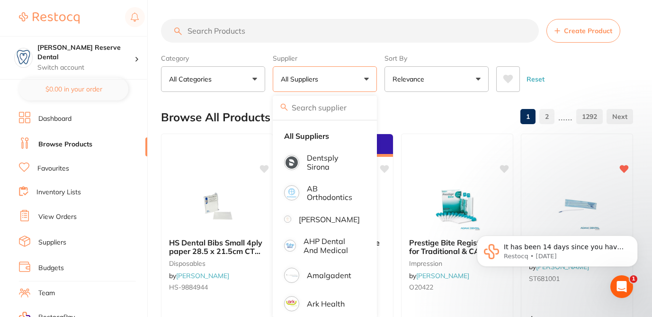
click at [266, 36] on input "search" at bounding box center [350, 31] width 378 height 24
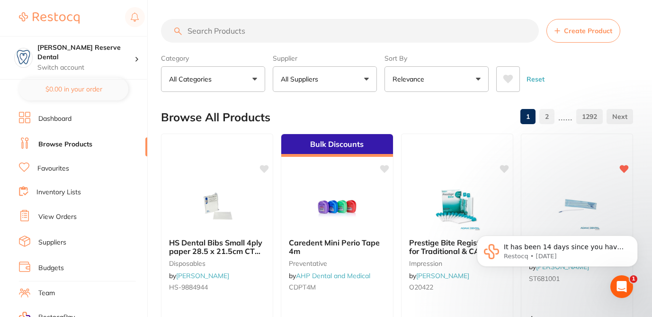
paste input "8053"
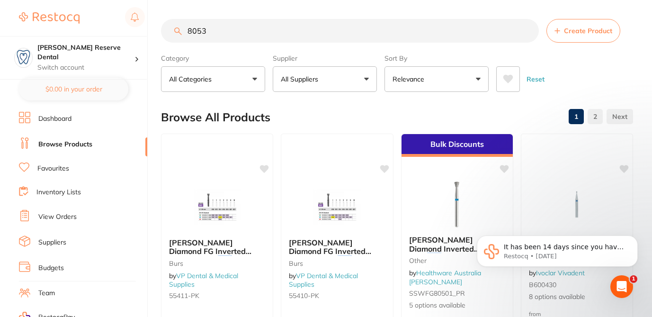
type input "8053"
click at [326, 79] on span at bounding box center [324, 79] width 4 height 4
type input "mds dental"
drag, startPoint x: 214, startPoint y: 36, endPoint x: 144, endPoint y: 16, distance: 73.0
click at [144, 16] on div "$177.00 Logan Reserve Dental Switch account Logan Reserve Dental BDF Dental $0.…" at bounding box center [326, 158] width 652 height 317
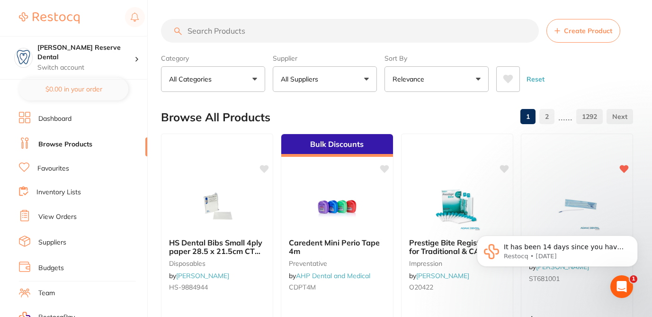
click at [301, 83] on p "All Suppliers" at bounding box center [301, 78] width 41 height 9
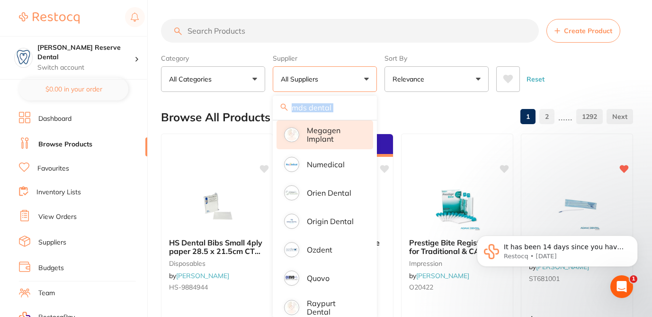
scroll to position [763, 0]
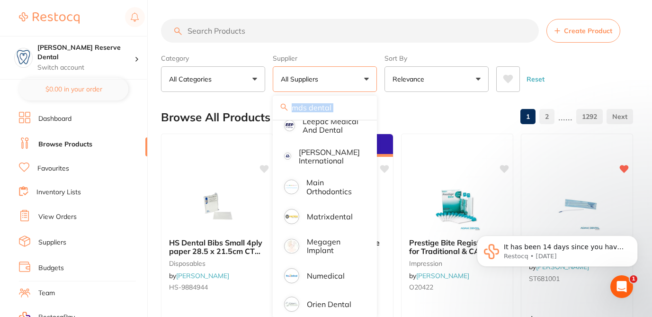
drag, startPoint x: 322, startPoint y: 167, endPoint x: 329, endPoint y: 104, distance: 62.9
click at [329, 104] on div "mds dental All Suppliers Dentsply Sirona AB Orthodontics Adam Dental AHP Dental…" at bounding box center [325, 207] width 104 height 222
click at [453, 112] on div "Browse All Products 1 2 ...... 1292" at bounding box center [397, 117] width 472 height 32
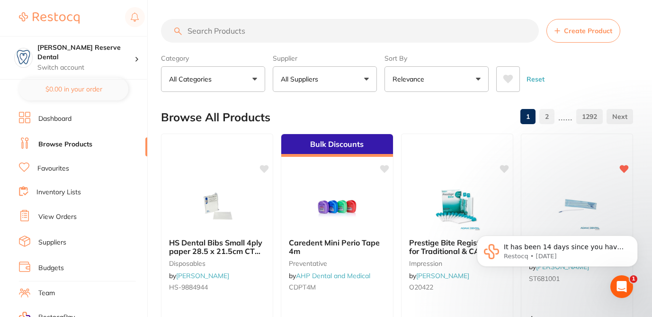
click at [323, 74] on button "All Suppliers" at bounding box center [325, 79] width 104 height 26
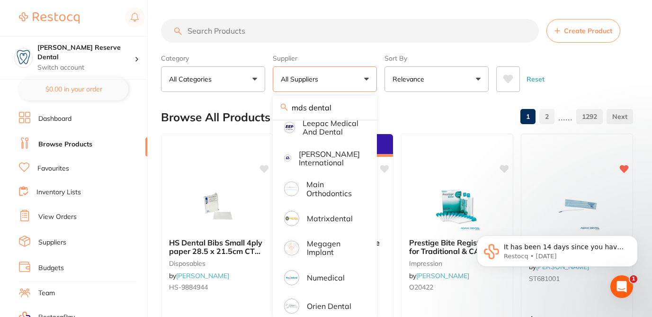
scroll to position [636, 0]
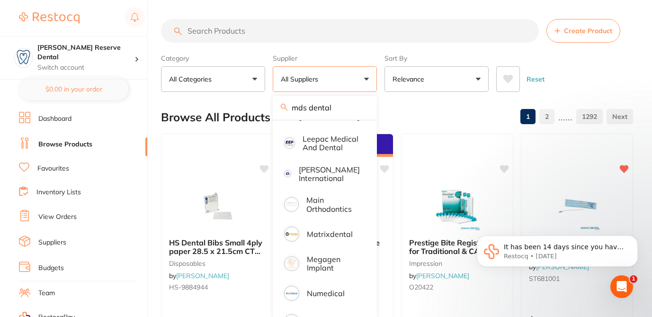
drag, startPoint x: 337, startPoint y: 107, endPoint x: 275, endPoint y: 102, distance: 62.2
click at [279, 102] on div "mds dental" at bounding box center [325, 108] width 104 height 24
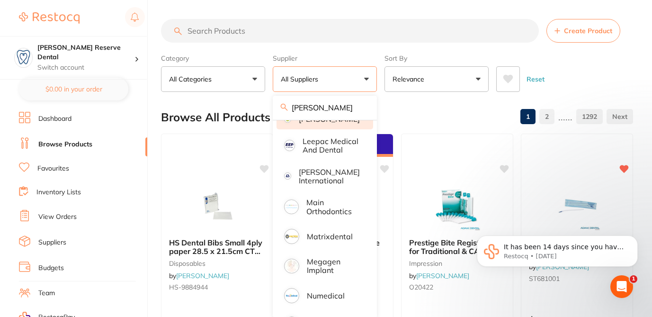
type input "adam dental"
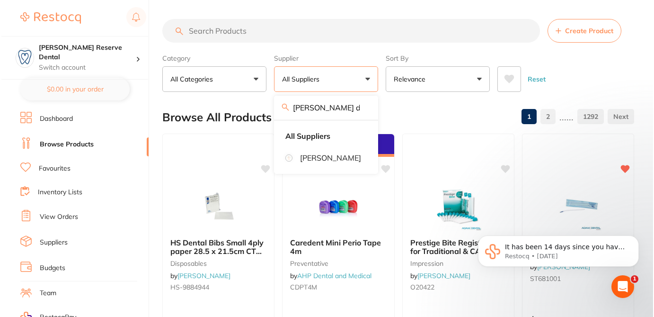
scroll to position [0, 0]
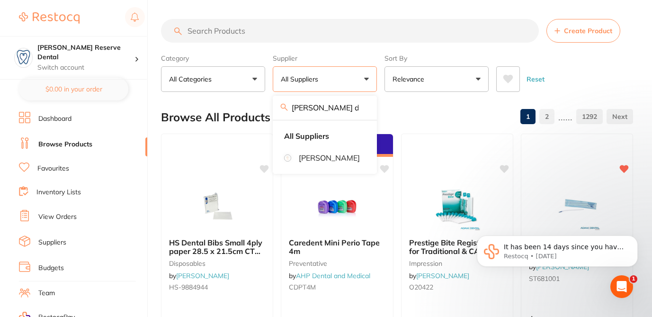
click at [216, 35] on input "search" at bounding box center [350, 31] width 378 height 24
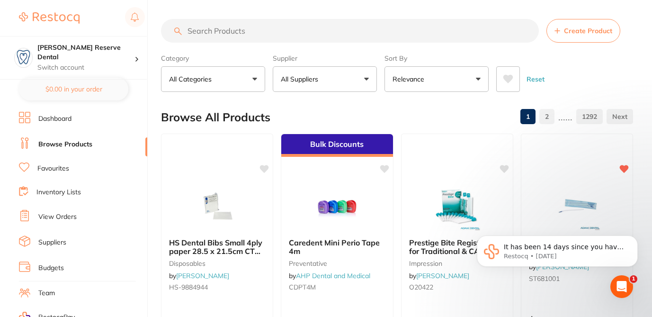
paste input "BBU35"
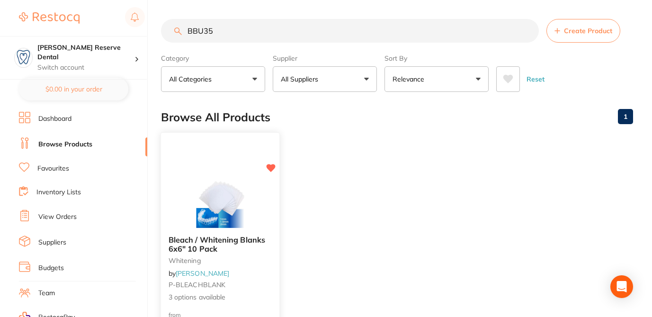
click at [264, 276] on div "Bleach / Whitening Blanks 6x6" 10 Pack whitening by Adam Dental P-BLEACHBLANK 3…" at bounding box center [220, 269] width 118 height 82
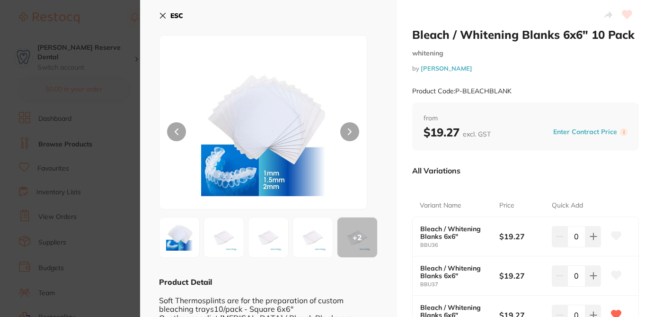
click at [163, 12] on icon at bounding box center [163, 16] width 8 height 8
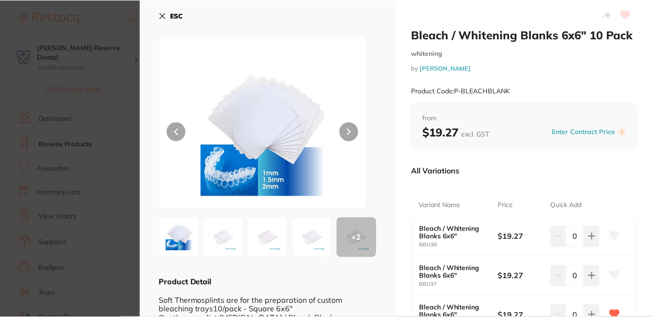
scroll to position [0, 0]
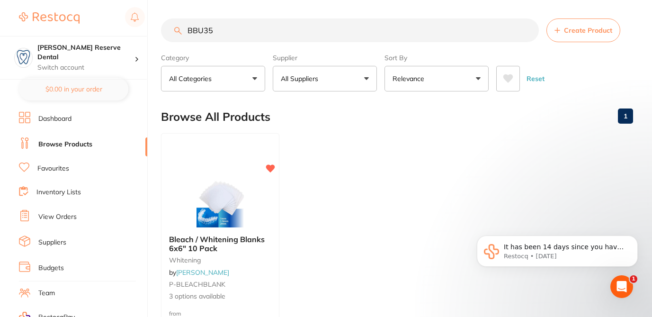
drag, startPoint x: 231, startPoint y: 29, endPoint x: 168, endPoint y: 26, distance: 63.0
click at [167, 28] on input "BBU35" at bounding box center [350, 30] width 378 height 24
paste input "ZZU36"
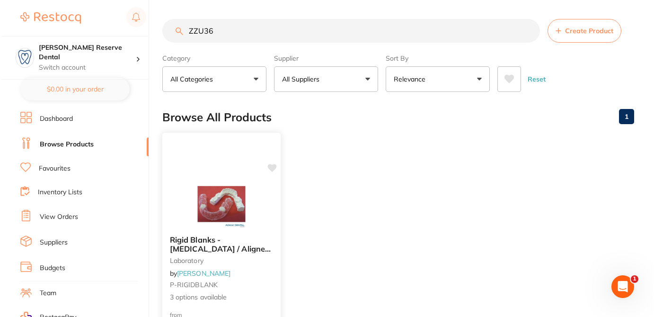
scroll to position [0, 0]
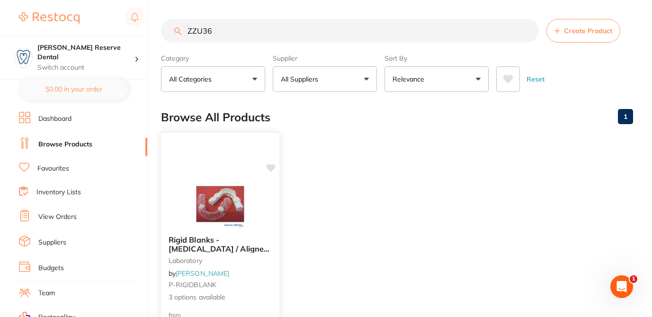
click at [265, 210] on div at bounding box center [220, 204] width 118 height 48
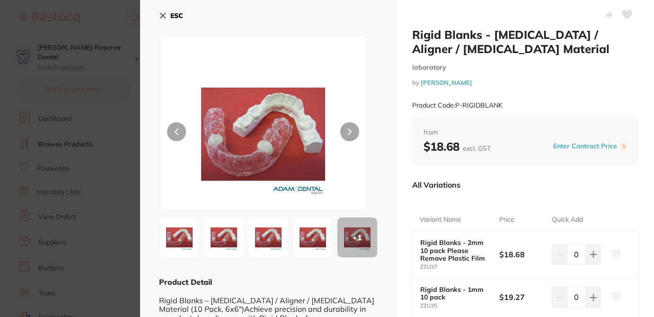
click at [617, 253] on icon at bounding box center [617, 253] width 10 height 9
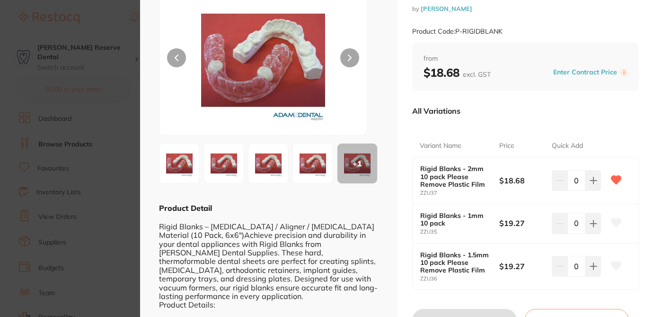
scroll to position [76, 0]
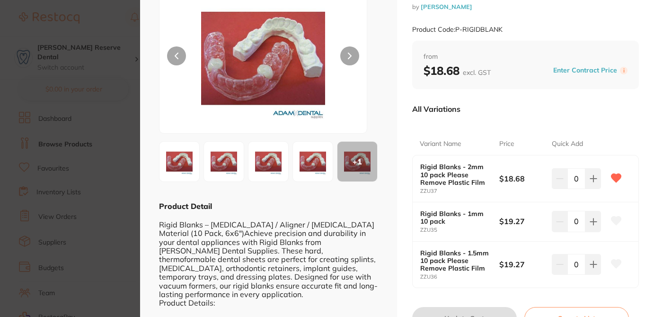
click at [612, 262] on icon at bounding box center [617, 263] width 10 height 9
click at [127, 18] on section "Rigid Blanks - Splint / Aligner / Retainer Material laboratory by Adam Dental P…" at bounding box center [327, 158] width 654 height 317
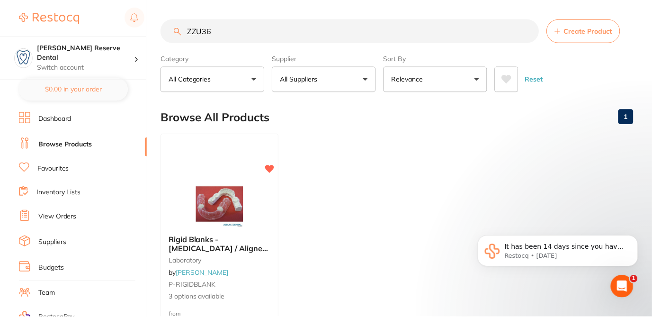
scroll to position [0, 0]
drag, startPoint x: 220, startPoint y: 29, endPoint x: 162, endPoint y: 23, distance: 58.5
click at [161, 27] on input "ZZU36" at bounding box center [350, 30] width 378 height 24
paste input "MPMP"
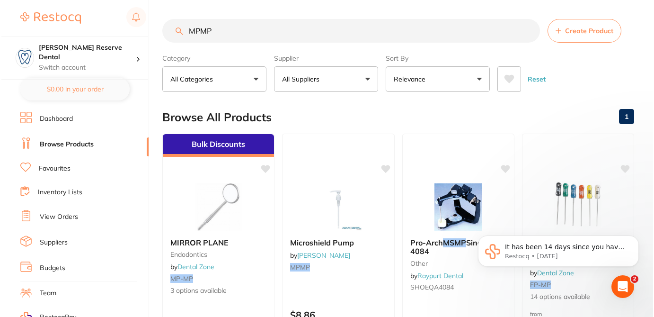
scroll to position [0, 0]
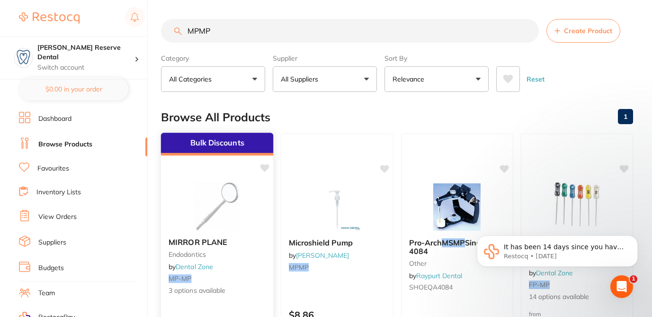
type input "MPMP"
click at [251, 272] on div "MIRROR PLANE Endodontics by Dental Zone MP-MP 3 options available" at bounding box center [217, 266] width 113 height 73
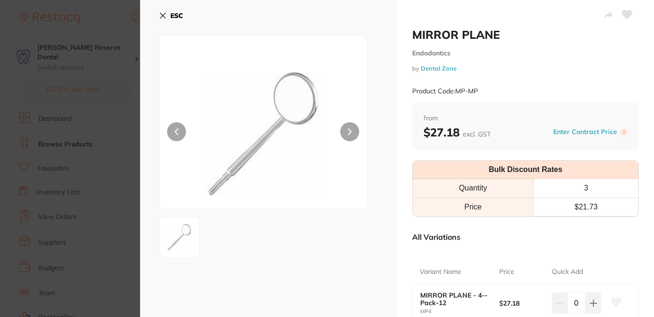
click at [483, 230] on div "All Variations" at bounding box center [525, 236] width 227 height 25
click at [164, 13] on icon at bounding box center [162, 15] width 5 height 5
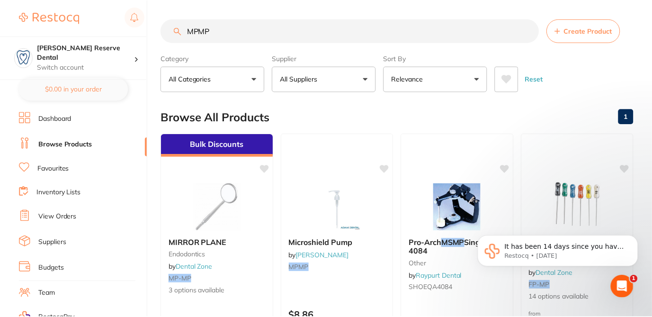
scroll to position [0, 0]
drag, startPoint x: 224, startPoint y: 30, endPoint x: 179, endPoint y: 30, distance: 45.0
click at [179, 30] on div "MPMP Create Product" at bounding box center [397, 30] width 472 height 24
click at [385, 165] on icon at bounding box center [384, 167] width 9 height 8
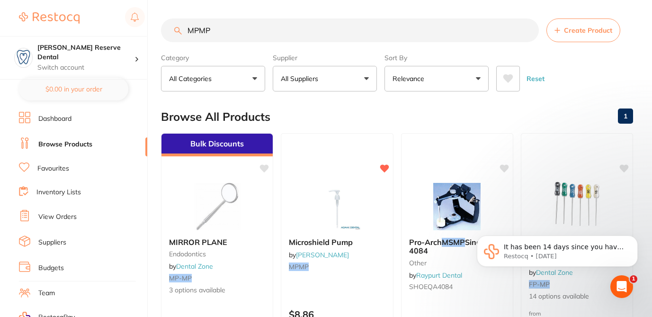
click at [527, 31] on input "MPMP" at bounding box center [350, 30] width 378 height 24
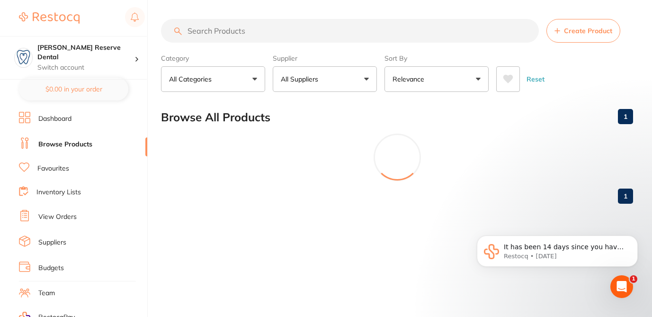
scroll to position [0, 0]
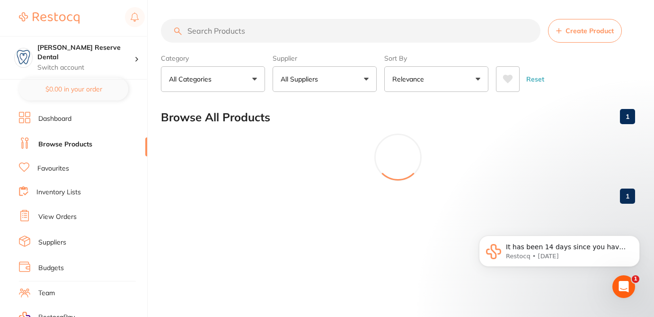
click at [340, 80] on button "All Suppliers" at bounding box center [325, 79] width 104 height 26
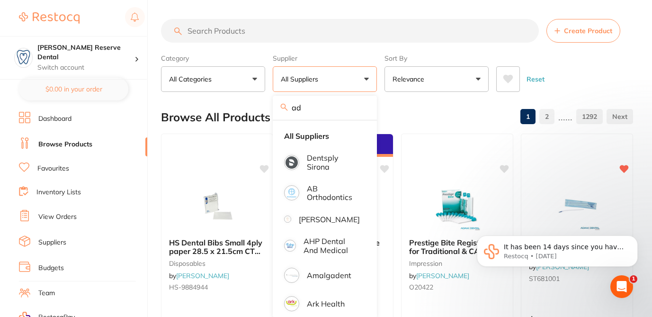
type input "a"
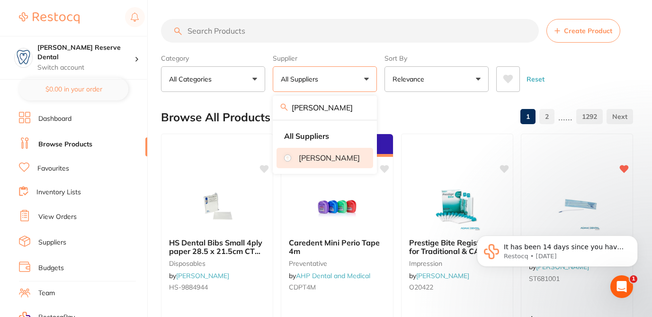
type input "henry"
click at [311, 162] on p "[PERSON_NAME]" at bounding box center [329, 157] width 61 height 9
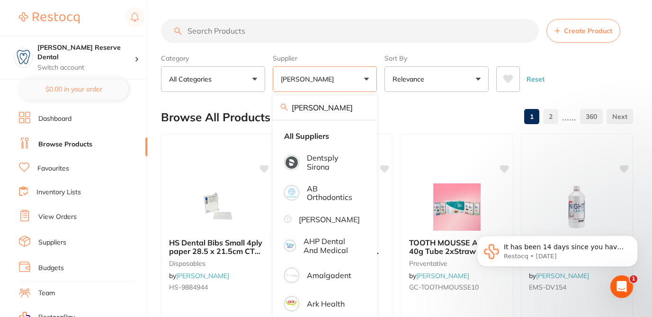
click at [302, 25] on input "search" at bounding box center [350, 31] width 378 height 24
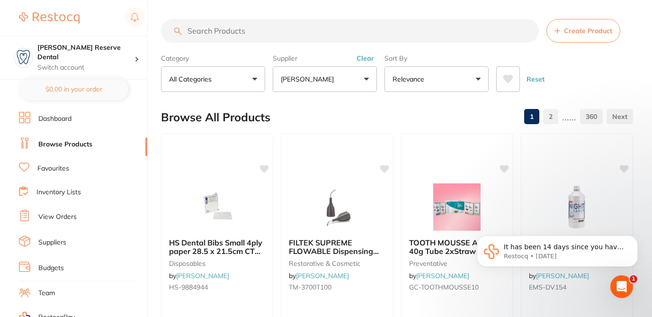
paste input "RO-274007"
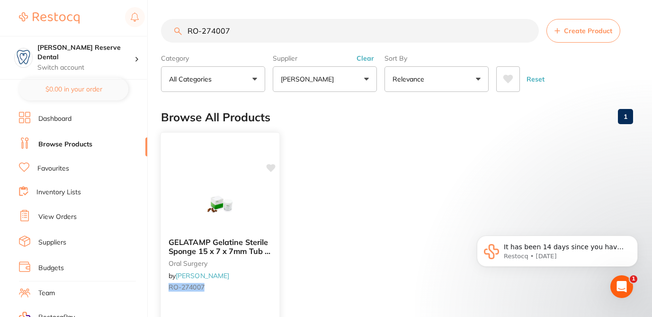
click at [269, 167] on icon at bounding box center [271, 168] width 9 height 8
drag, startPoint x: 224, startPoint y: 33, endPoint x: 178, endPoint y: 24, distance: 47.2
click at [178, 24] on input "RO-274007" at bounding box center [350, 31] width 378 height 24
paste input "CG-61020593"
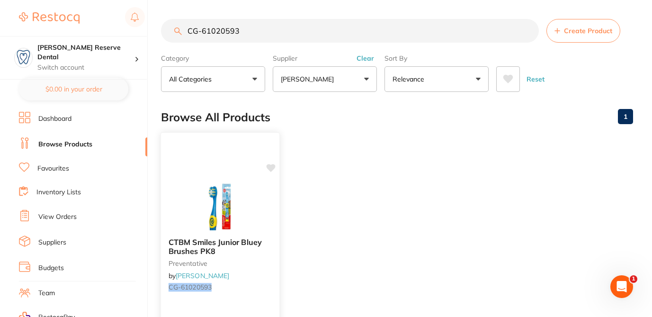
click at [271, 168] on icon at bounding box center [271, 168] width 9 height 8
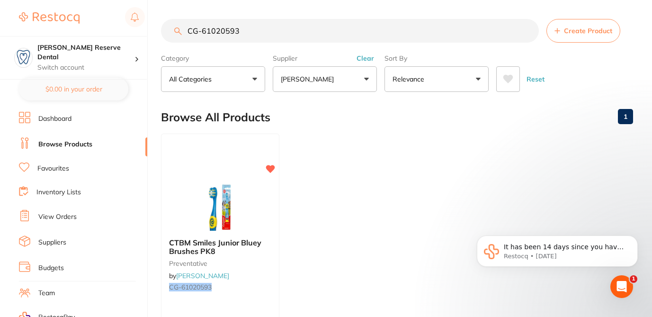
drag, startPoint x: 249, startPoint y: 39, endPoint x: 187, endPoint y: 24, distance: 64.4
click at [187, 24] on input "CG-61020593" at bounding box center [350, 31] width 378 height 24
paste input "18835"
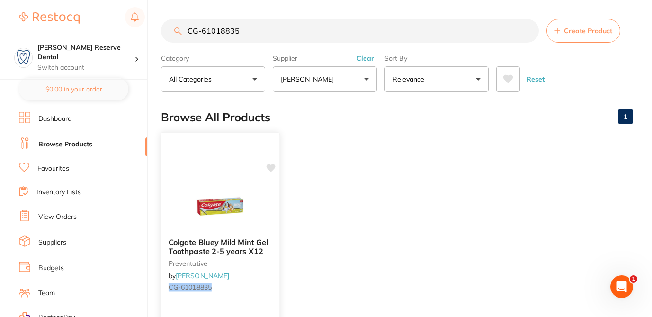
click at [270, 168] on icon at bounding box center [271, 168] width 9 height 8
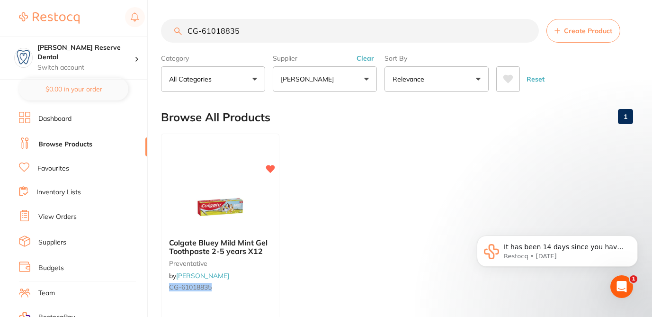
drag, startPoint x: 240, startPoint y: 30, endPoint x: 160, endPoint y: 29, distance: 79.1
click at [161, 29] on input "CG-61018835" at bounding box center [350, 31] width 378 height 24
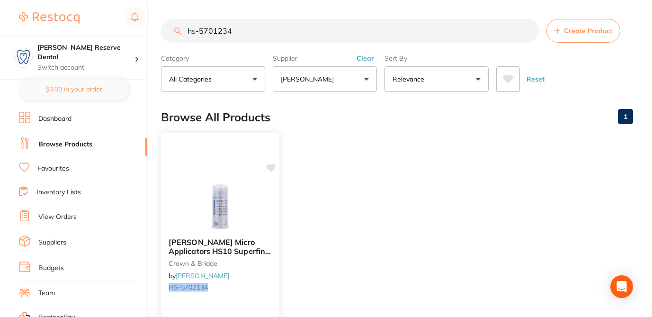
click at [273, 167] on icon at bounding box center [271, 168] width 9 height 8
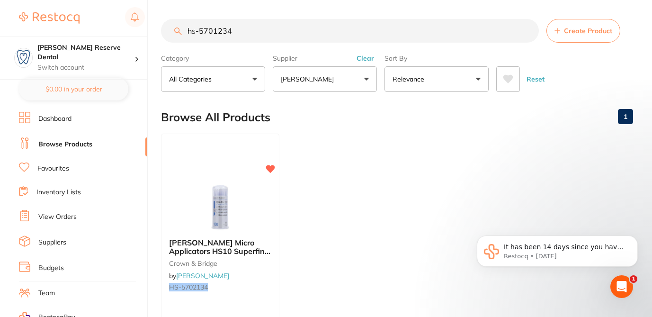
drag, startPoint x: 224, startPoint y: 31, endPoint x: 240, endPoint y: 33, distance: 16.2
click at [240, 33] on input "hs-5701234" at bounding box center [350, 31] width 378 height 24
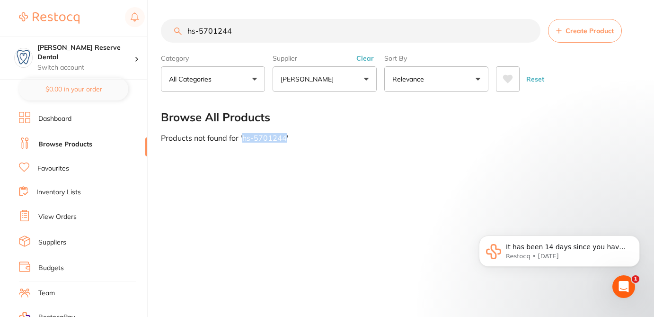
drag, startPoint x: 242, startPoint y: 139, endPoint x: 284, endPoint y: 140, distance: 42.1
click at [284, 140] on div "Products not found for ' hs-5701244 '" at bounding box center [398, 137] width 474 height 9
copy div "hs-5701244"
drag, startPoint x: 239, startPoint y: 27, endPoint x: 166, endPoint y: 31, distance: 73.4
click at [166, 31] on input "hs-5701244" at bounding box center [351, 31] width 380 height 24
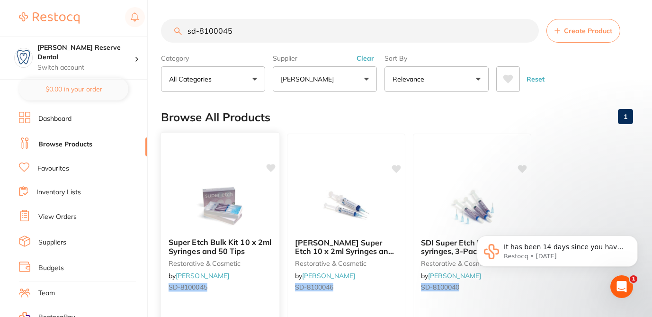
click at [271, 168] on icon at bounding box center [271, 168] width 9 height 8
drag, startPoint x: 233, startPoint y: 37, endPoint x: 179, endPoint y: 27, distance: 54.5
click at [179, 28] on div "sd-8100045 Create Product" at bounding box center [397, 31] width 472 height 24
paste input "M-638-041-1"
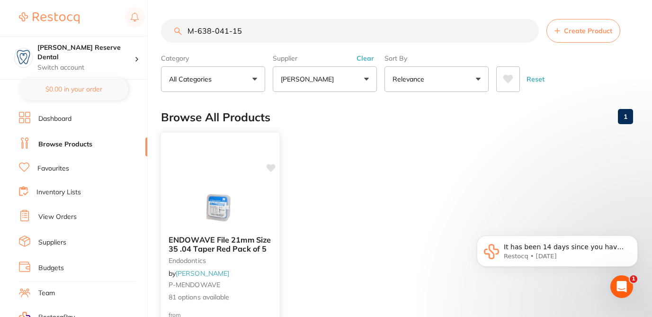
click at [272, 260] on div "ENDOWAVE File 21mm Size 35 .04 Taper Red Pack of 5 endodontics by Henry Schein …" at bounding box center [220, 269] width 118 height 82
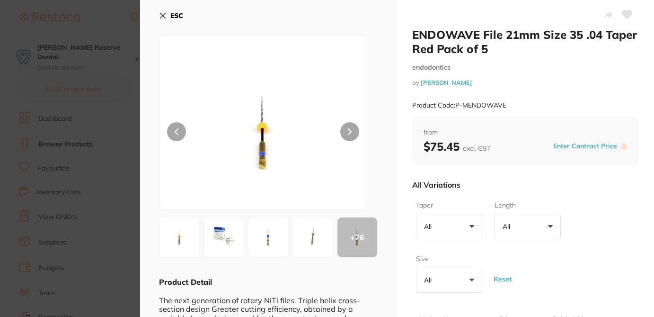
click at [506, 173] on div "All Variations" at bounding box center [525, 184] width 227 height 25
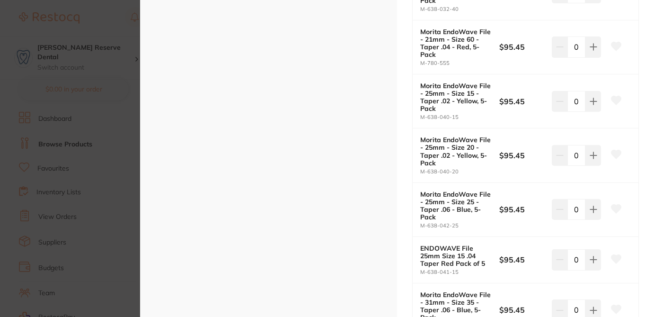
scroll to position [2109, 0]
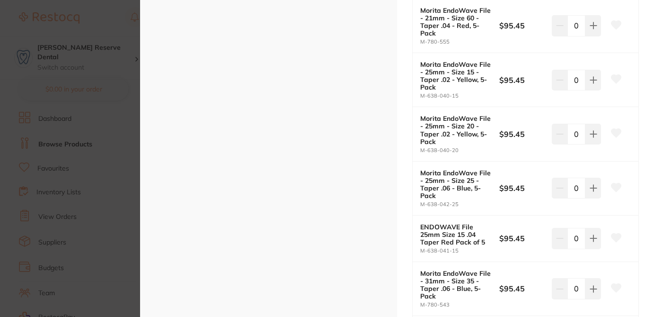
click at [615, 234] on icon at bounding box center [617, 237] width 10 height 9
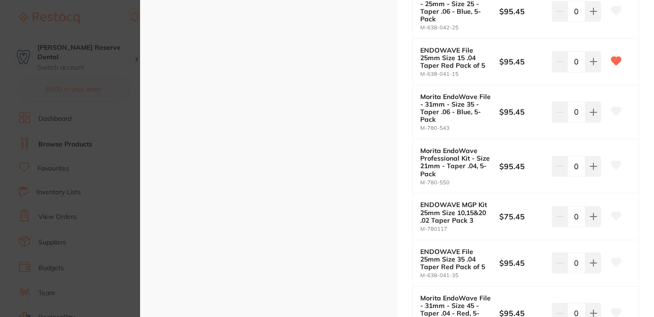
scroll to position [2307, 0]
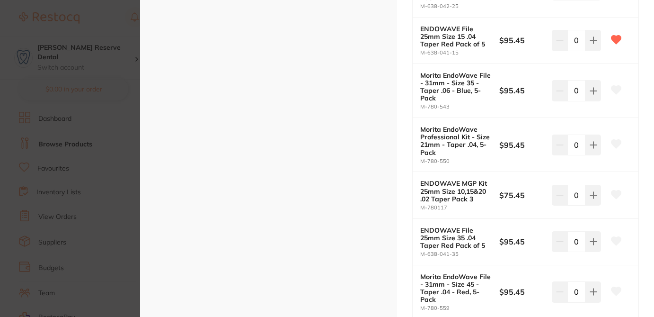
click at [616, 239] on icon at bounding box center [617, 240] width 10 height 9
click at [109, 30] on section "ENDOWAVE File 21mm Size 35 .04 Taper Red Pack of 5 endodontics by Henry Schein …" at bounding box center [327, 158] width 654 height 317
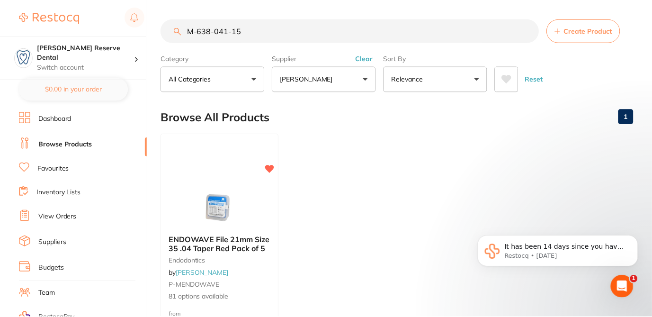
scroll to position [0, 0]
drag, startPoint x: 246, startPoint y: 32, endPoint x: 173, endPoint y: 29, distance: 73.4
click at [174, 30] on div "M-638-041-15 Create Product" at bounding box center [397, 30] width 472 height 24
paste input "SP-4090-100"
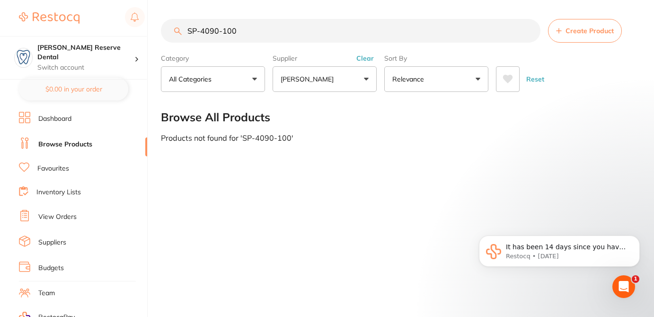
drag, startPoint x: 240, startPoint y: 29, endPoint x: 180, endPoint y: 25, distance: 59.3
click at [180, 26] on input "SP-4090-100" at bounding box center [351, 31] width 380 height 24
paste input "CG-61047335"
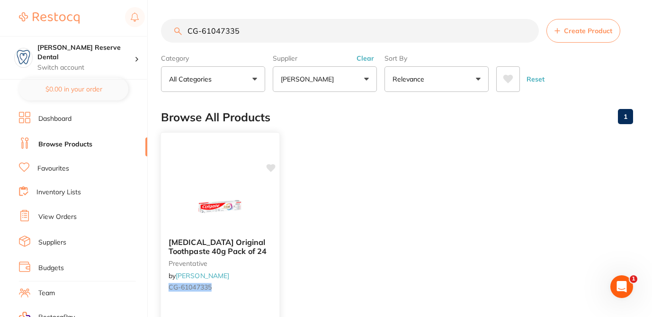
click at [272, 169] on icon at bounding box center [271, 168] width 9 height 8
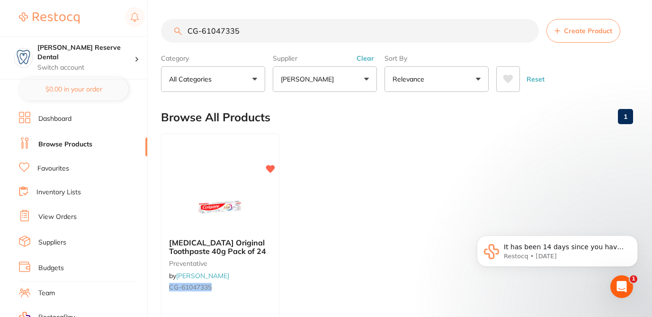
drag, startPoint x: 240, startPoint y: 31, endPoint x: 174, endPoint y: 28, distance: 65.4
click at [174, 28] on div "CG-61047335 Create Product" at bounding box center [397, 31] width 472 height 24
paste input "POC010"
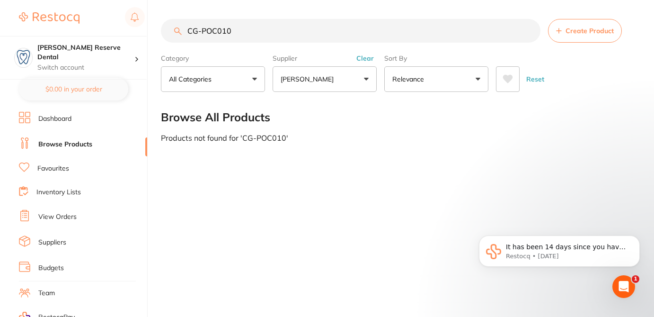
drag, startPoint x: 233, startPoint y: 33, endPoint x: 164, endPoint y: 17, distance: 71.3
click at [163, 19] on div "CG-POC010 Create Product" at bounding box center [398, 31] width 474 height 24
paste input "61030577"
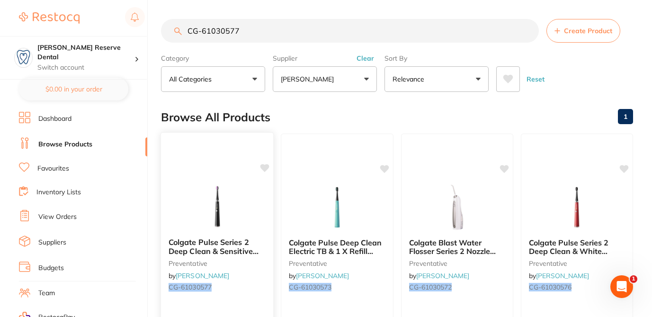
type input "CG-61030577"
click at [263, 170] on icon at bounding box center [264, 168] width 9 height 8
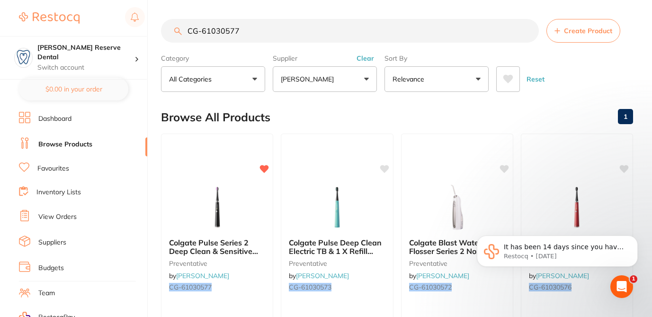
click at [367, 56] on button "Clear" at bounding box center [365, 58] width 23 height 9
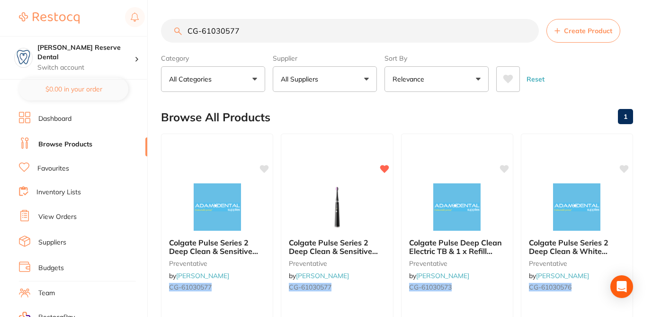
click at [525, 33] on input "CG-61030577" at bounding box center [350, 31] width 378 height 24
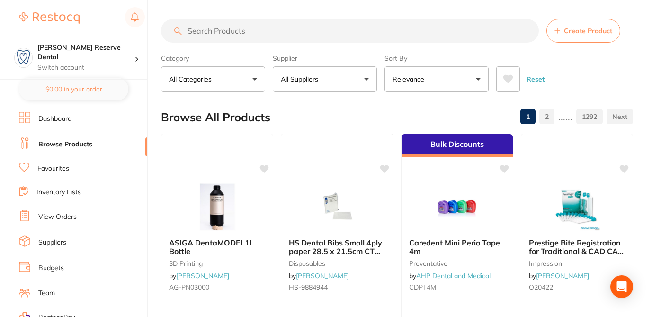
click at [285, 41] on input "search" at bounding box center [350, 31] width 378 height 24
paste input "CG-61050377"
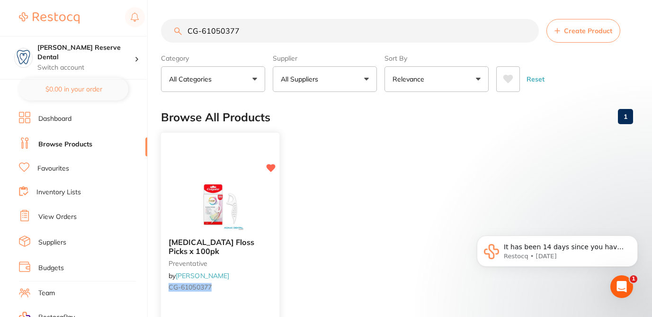
type input "CG-61050377"
click at [529, 31] on input "CG-61050377" at bounding box center [350, 31] width 378 height 24
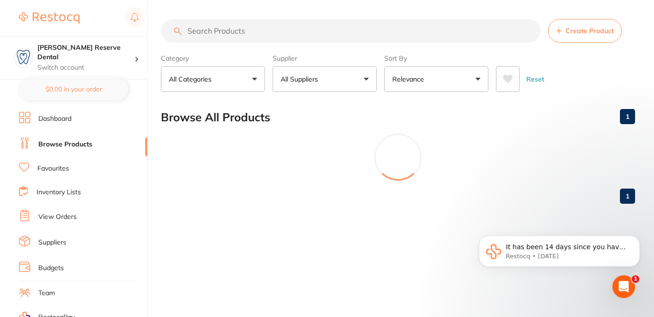
click at [364, 79] on button "All Suppliers" at bounding box center [325, 79] width 104 height 26
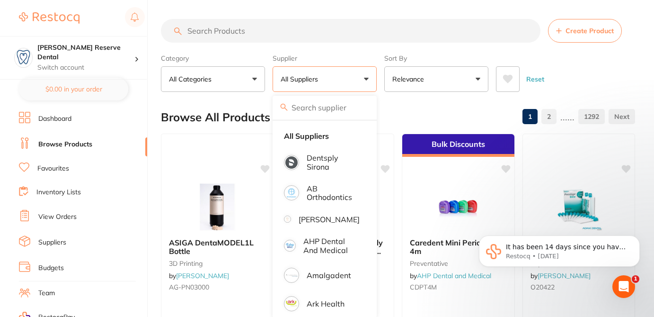
click at [308, 108] on input "search" at bounding box center [325, 108] width 104 height 24
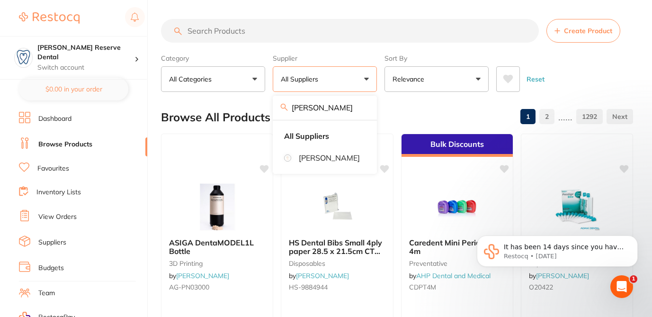
type input "henry schein"
click at [319, 162] on p "[PERSON_NAME]" at bounding box center [329, 157] width 61 height 9
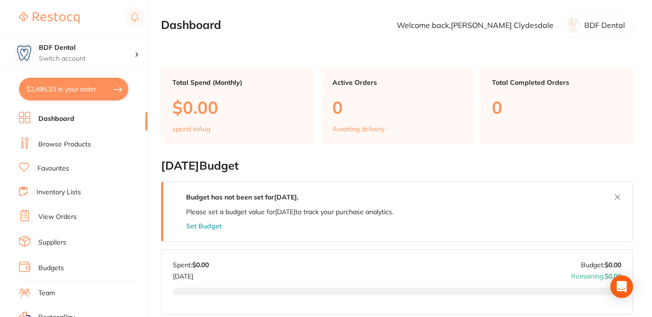
click at [92, 94] on button "$2,495.33 in your order" at bounding box center [73, 89] width 109 height 23
checkbox input "true"
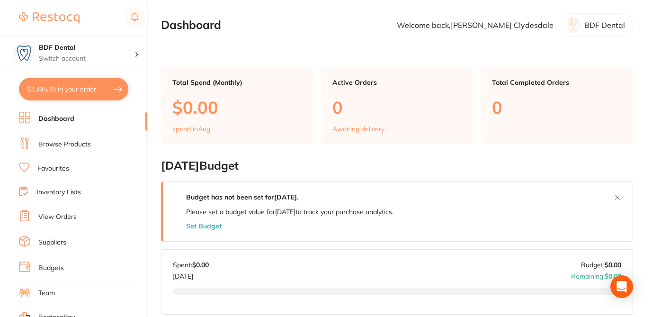
checkbox input "true"
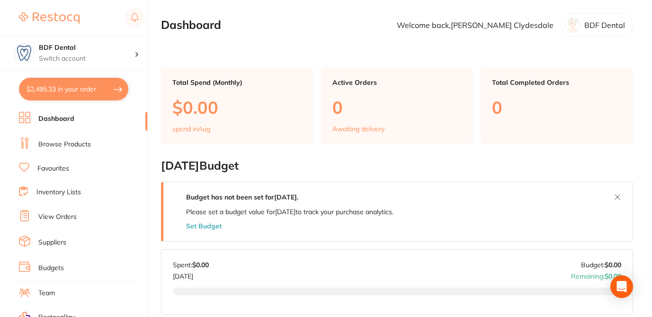
checkbox input "true"
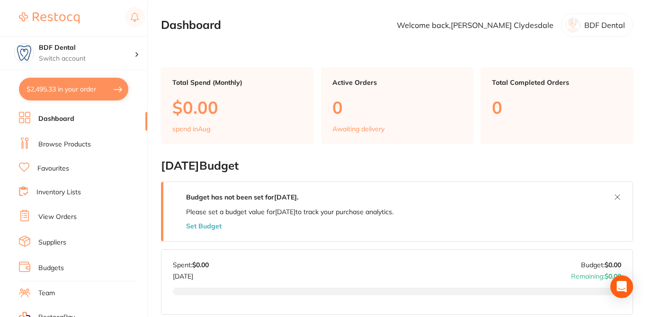
checkbox input "true"
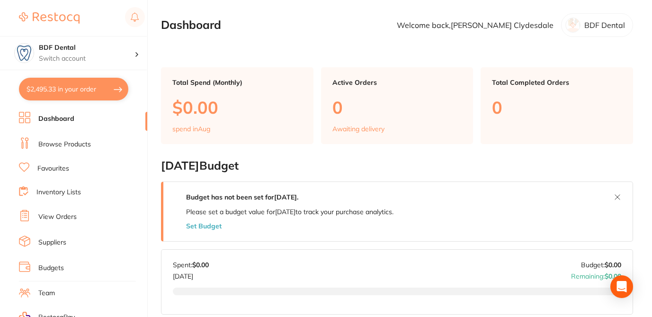
checkbox input "true"
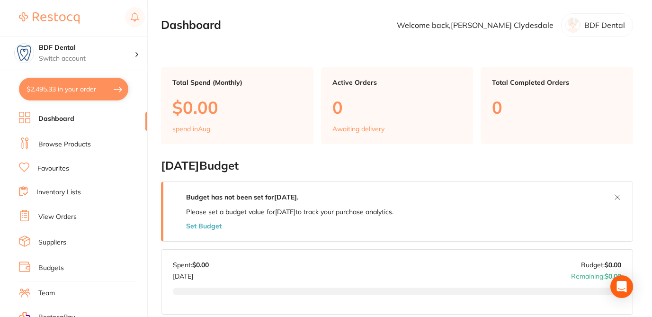
checkbox input "true"
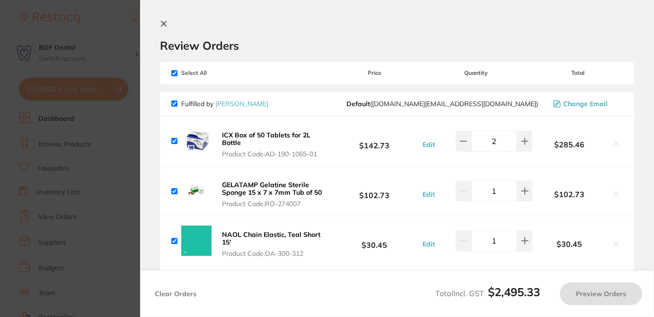
click at [311, 42] on h2 "Review Orders" at bounding box center [397, 45] width 474 height 14
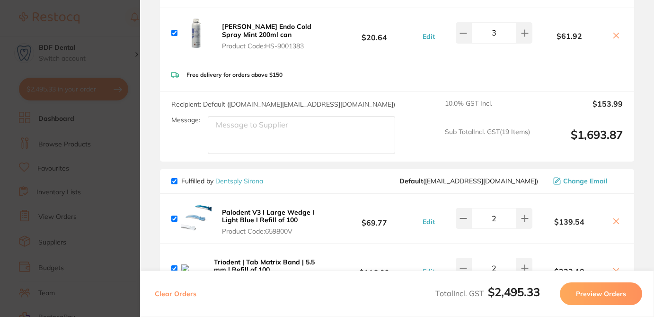
scroll to position [1022, 0]
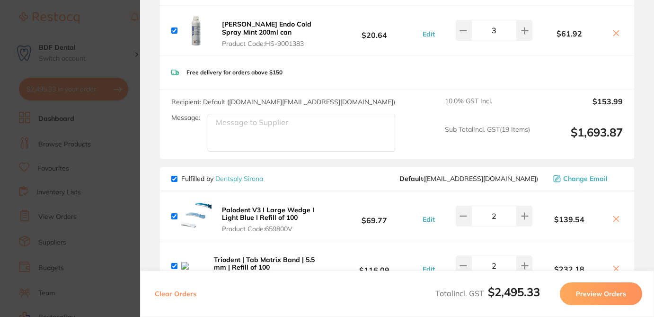
click at [124, 33] on section "Update RRP Set your pre negotiated price for this item. Item Agreed RRP (excl. …" at bounding box center [327, 158] width 654 height 317
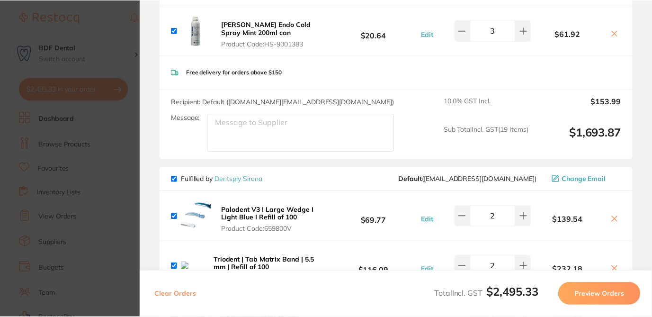
scroll to position [0, 0]
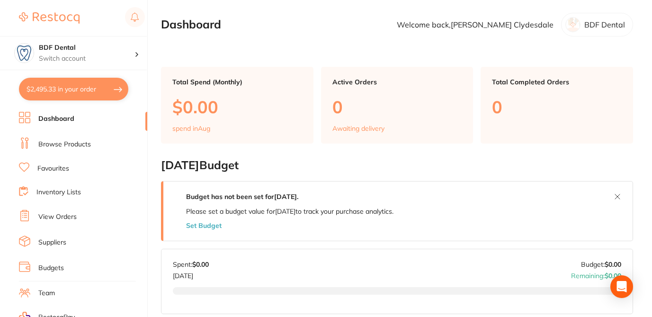
click at [86, 145] on link "Browse Products" at bounding box center [64, 144] width 53 height 9
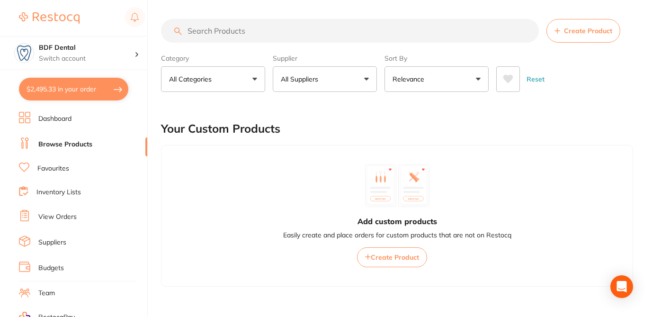
click at [243, 32] on input "search" at bounding box center [350, 31] width 378 height 24
paste input "M-6211120"
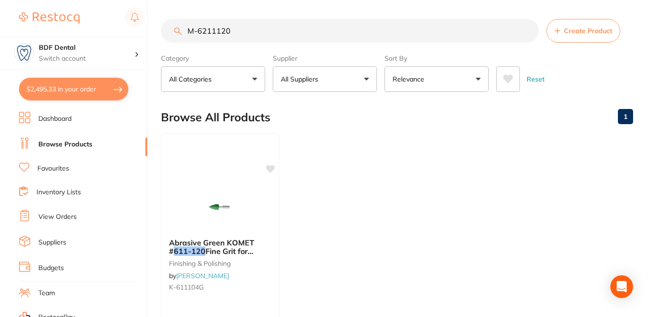
click at [302, 211] on ul "Abrasive Green KOMET # 611-120 Fine Grit for Ceramics HP x 1 finishing & polish…" at bounding box center [397, 269] width 472 height 272
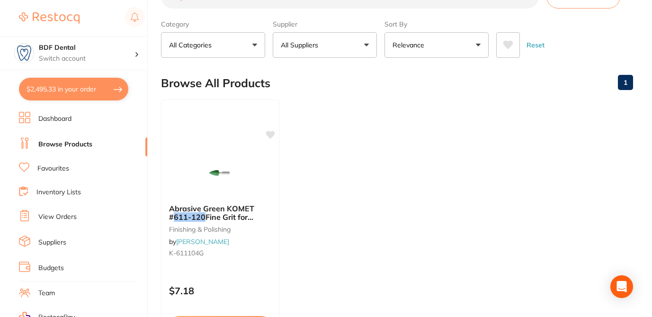
scroll to position [19, 0]
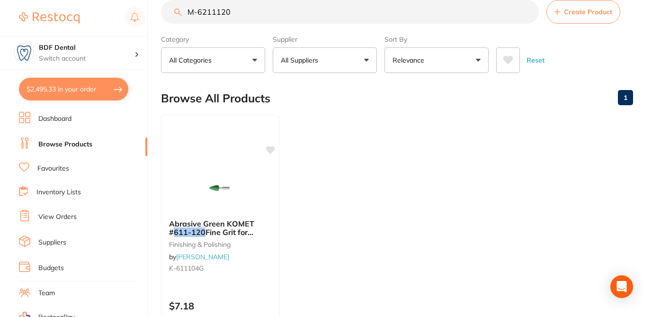
click at [237, 14] on input "M-6211120" at bounding box center [350, 12] width 378 height 24
drag, startPoint x: 237, startPoint y: 12, endPoint x: 157, endPoint y: 9, distance: 80.1
click at [158, 9] on div "$2,495.33 BDF Dental Switch account BDF Dental $2,495.33 in your order Dashboar…" at bounding box center [326, 139] width 652 height 317
paste input "Morita Morita Bite Block Covers - 45mm x 21mm, 300-Pack"
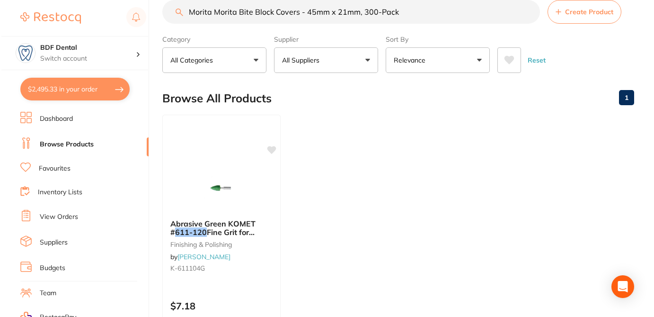
scroll to position [0, 0]
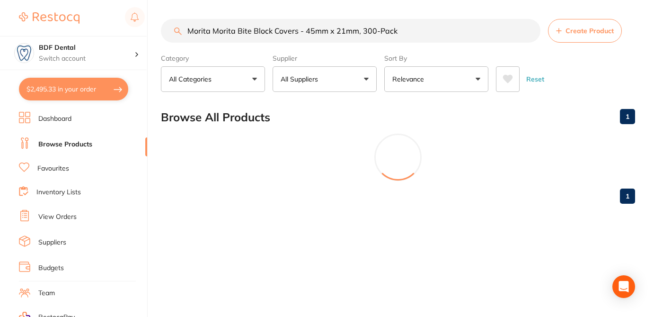
drag, startPoint x: 207, startPoint y: 31, endPoint x: 163, endPoint y: 32, distance: 44.5
click at [163, 32] on input "Morita Morita Bite Block Covers - 45mm x 21mm, 300-Pack" at bounding box center [351, 31] width 380 height 24
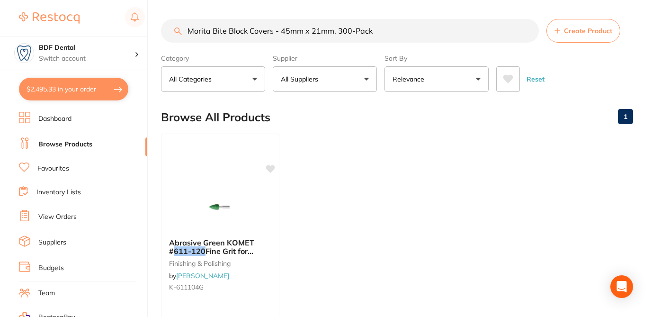
drag, startPoint x: 375, startPoint y: 29, endPoint x: 173, endPoint y: 30, distance: 202.1
click at [173, 29] on input "Morita Bite Block Covers - 45mm x 21mm, 300-Pack" at bounding box center [350, 31] width 378 height 24
paste input "-6211120"
click at [259, 195] on div at bounding box center [220, 206] width 118 height 48
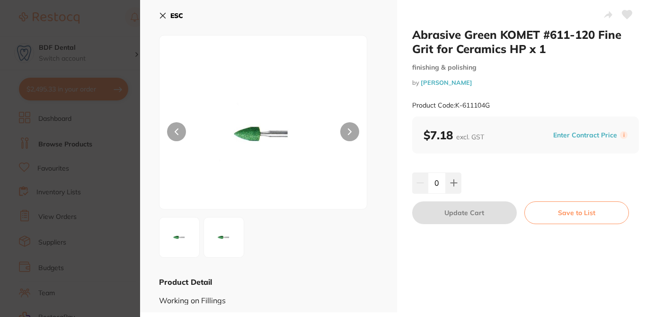
click at [164, 14] on icon at bounding box center [162, 15] width 5 height 5
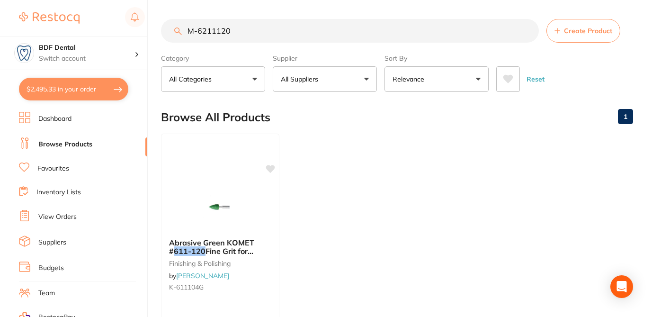
drag, startPoint x: 226, startPoint y: 11, endPoint x: 160, endPoint y: 7, distance: 66.4
click at [162, 7] on main "M-6211120 Create Product Category All Categories All Categories finishing & pol…" at bounding box center [406, 227] width 491 height 455
paste input "HS-5721912"
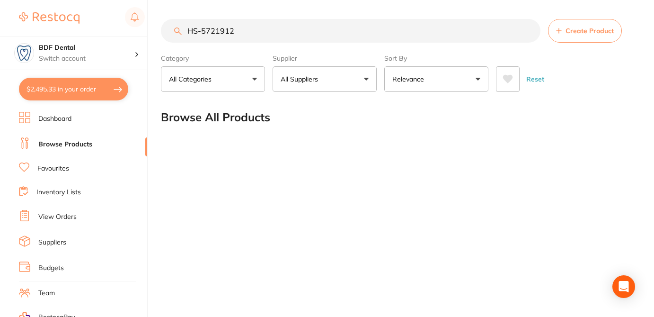
type input "HS-5721912"
drag, startPoint x: 237, startPoint y: 29, endPoint x: 196, endPoint y: 25, distance: 41.4
click at [196, 25] on input "HS-5721912" at bounding box center [351, 31] width 380 height 24
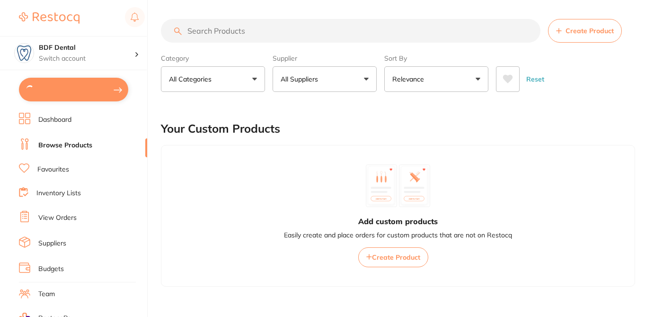
click at [230, 28] on input "search" at bounding box center [351, 31] width 380 height 24
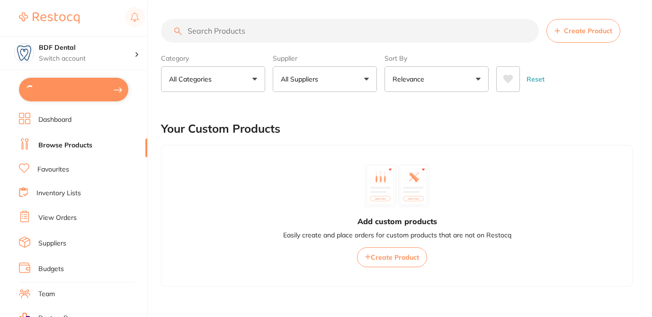
paste input "HS-5721912"
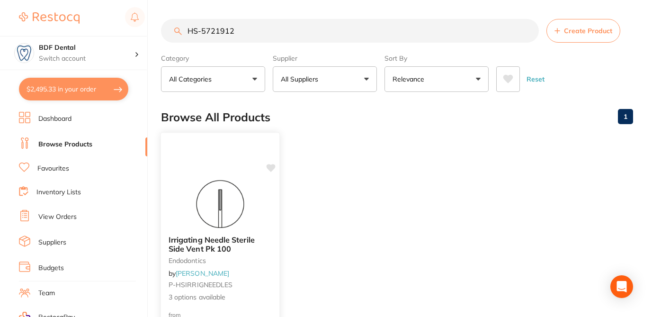
type input "HS-5721912"
click at [259, 258] on small "endodontics" at bounding box center [220, 261] width 103 height 8
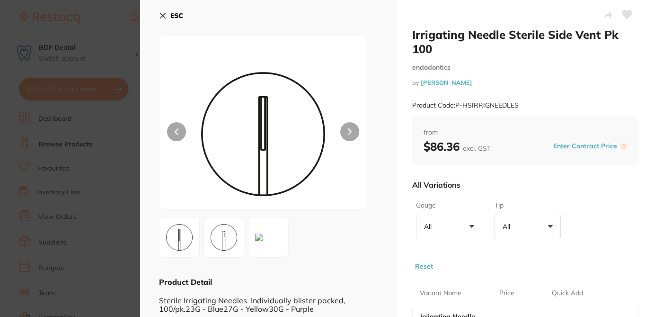
click at [586, 208] on div "Gauge All +0 All 23G 30G Tip All +0 All Closed End Reset" at bounding box center [525, 233] width 227 height 73
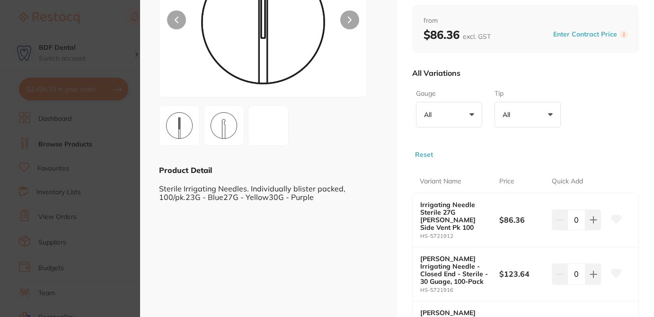
scroll to position [114, 0]
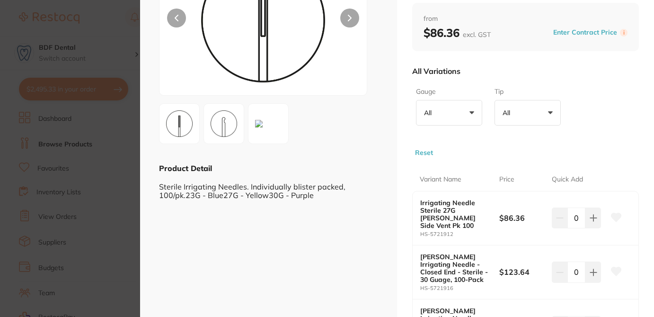
click at [616, 220] on icon at bounding box center [617, 217] width 10 height 9
click at [116, 28] on section "Irrigating Needle Sterile Side Vent Pk 100 endodontics by [PERSON_NAME] Product…" at bounding box center [327, 158] width 654 height 317
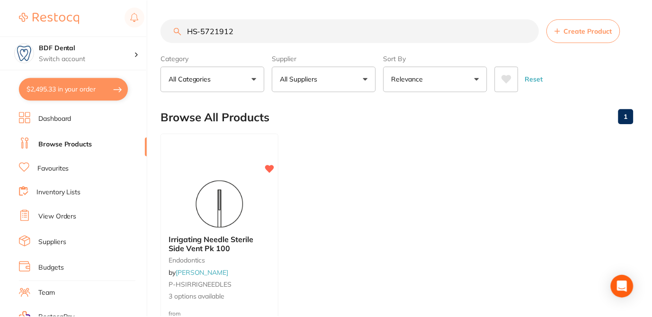
scroll to position [2, 0]
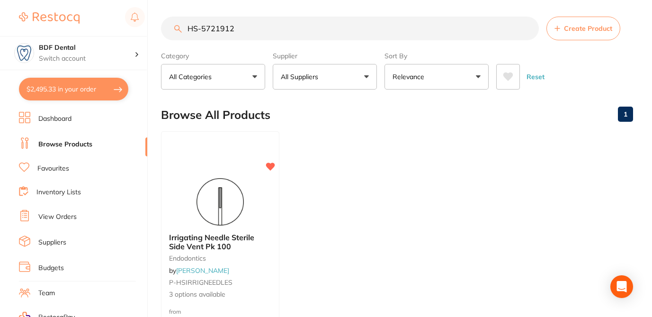
drag, startPoint x: 240, startPoint y: 31, endPoint x: 192, endPoint y: 28, distance: 47.9
click at [192, 30] on input "HS-5721912" at bounding box center [350, 29] width 378 height 24
click at [227, 32] on input "HS-5721912" at bounding box center [350, 29] width 378 height 24
drag, startPoint x: 240, startPoint y: 31, endPoint x: 179, endPoint y: 29, distance: 61.1
click at [179, 29] on div "HS-5721912 Create Product" at bounding box center [397, 29] width 472 height 24
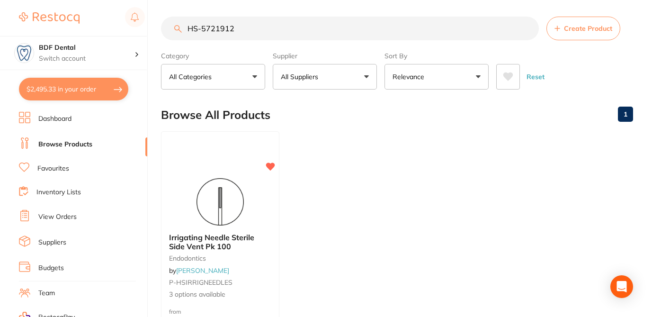
paste input "O2-100-656"
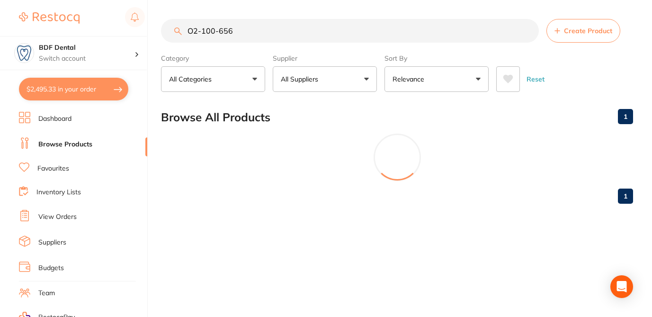
scroll to position [0, 0]
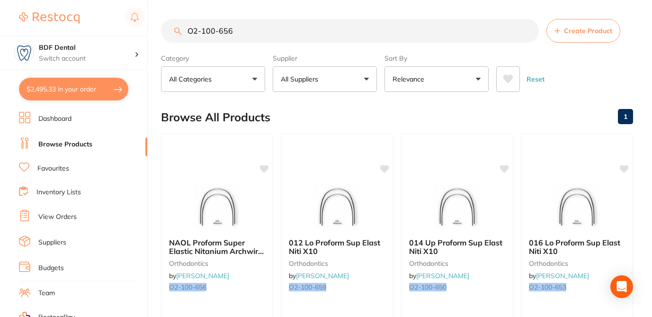
click at [203, 32] on input "O2-100-656" at bounding box center [350, 31] width 378 height 24
click at [264, 168] on icon at bounding box center [264, 168] width 9 height 8
click at [265, 164] on icon at bounding box center [264, 167] width 9 height 9
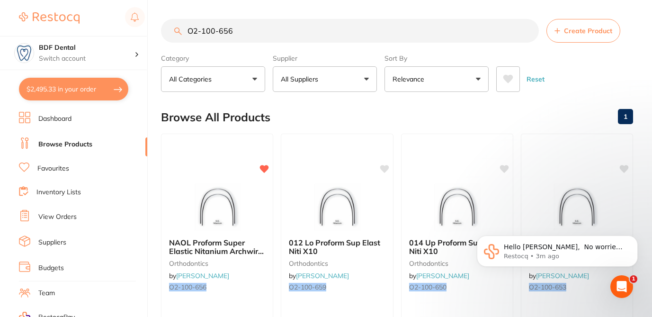
drag, startPoint x: 245, startPoint y: 36, endPoint x: 152, endPoint y: 26, distance: 92.8
click at [152, 26] on div "$2,495.33 BDF Dental Switch account BDF Dental $2,495.33 in your order Dashboar…" at bounding box center [326, 158] width 652 height 317
paste input "M-6211120"
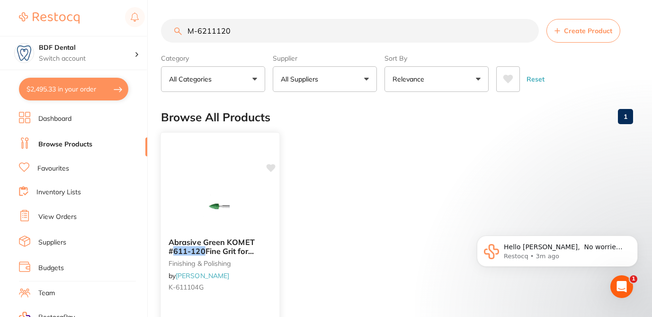
type input "M-6211120"
click at [302, 225] on ul "Abrasive Green KOMET # 611-120 Fine Grit for Ceramics HP x 1 finishing & polish…" at bounding box center [397, 269] width 472 height 272
drag, startPoint x: 212, startPoint y: 285, endPoint x: 167, endPoint y: 287, distance: 45.5
click at [167, 287] on div "Abrasive Green KOMET # 611-120 Fine Grit for Ceramics HP x 1 finishing & polish…" at bounding box center [220, 266] width 118 height 72
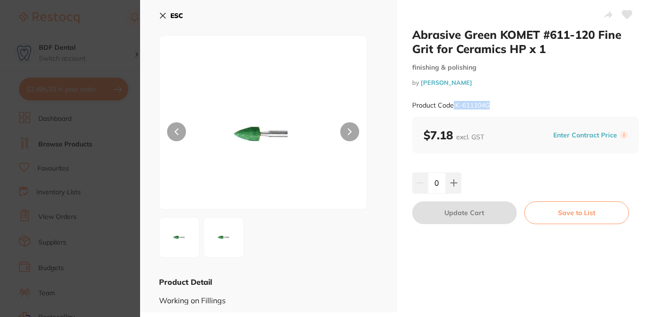
drag, startPoint x: 471, startPoint y: 101, endPoint x: 453, endPoint y: 102, distance: 17.5
click at [453, 102] on div "Product Code: K-611104G" at bounding box center [525, 105] width 227 height 23
copy small ": K-611104G"
click at [163, 14] on icon at bounding box center [163, 16] width 8 height 8
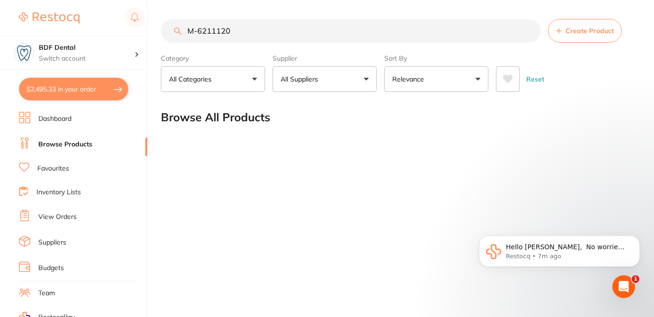
drag, startPoint x: 238, startPoint y: 32, endPoint x: 180, endPoint y: 31, distance: 57.8
click at [180, 31] on div "M-6211120 Create Product" at bounding box center [398, 31] width 474 height 24
paste input "M-6211120"
type input "M-6211120"
drag, startPoint x: 231, startPoint y: 34, endPoint x: 160, endPoint y: 29, distance: 71.6
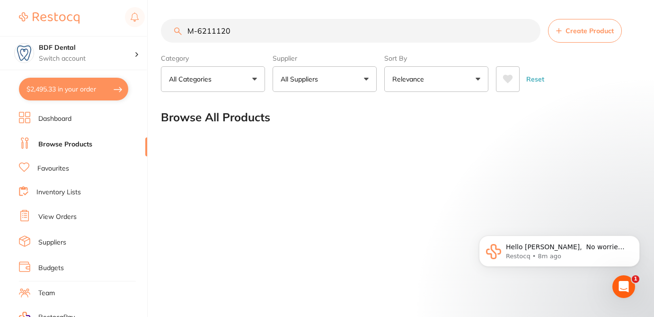
click at [161, 32] on input "M-6211120" at bounding box center [351, 31] width 380 height 24
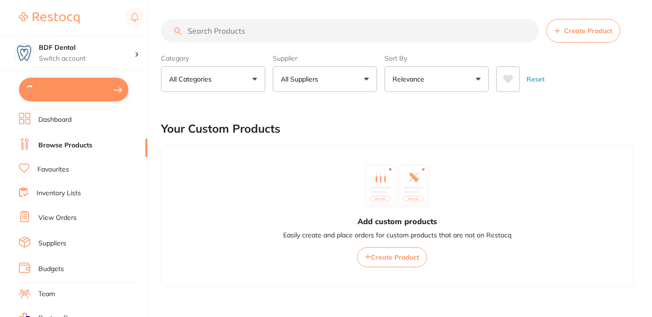
click at [231, 31] on input "search" at bounding box center [350, 31] width 378 height 24
click at [211, 33] on input "search" at bounding box center [350, 31] width 378 height 24
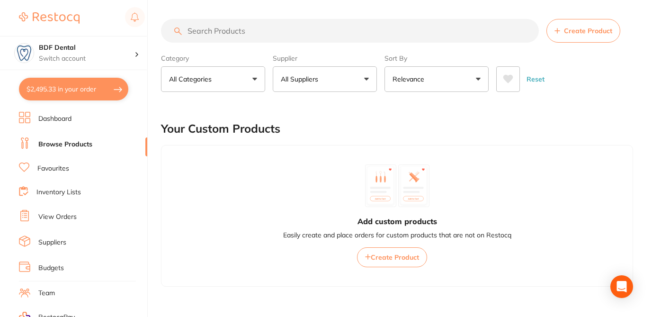
paste input "M-6211120"
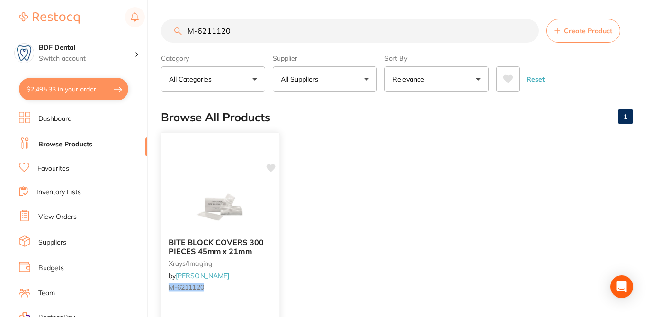
type input "M-6211120"
click at [273, 167] on icon at bounding box center [271, 168] width 9 height 8
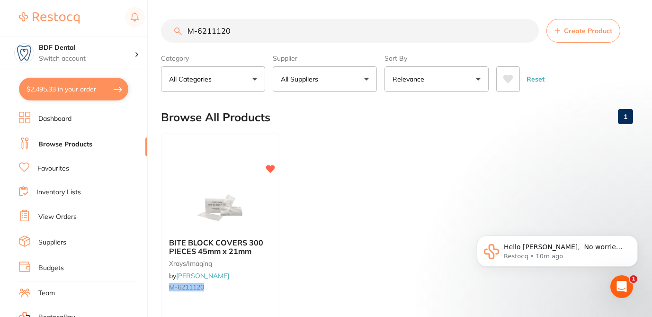
drag, startPoint x: 231, startPoint y: 34, endPoint x: 144, endPoint y: 81, distance: 99.3
click at [195, 50] on section "M-6211120 Create Product Category All Categories All Categories xrays/imaging C…" at bounding box center [397, 55] width 472 height 73
click at [62, 168] on link "Favourites" at bounding box center [53, 168] width 32 height 9
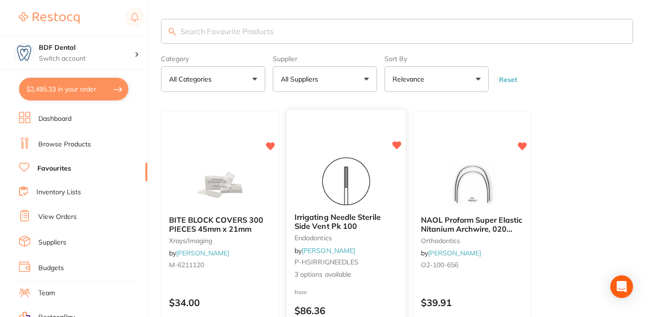
click at [396, 255] on div "Irrigating Needle Sterile Side Vent Pk 100 endodontics by [PERSON_NAME] P-HSIRR…" at bounding box center [346, 246] width 118 height 82
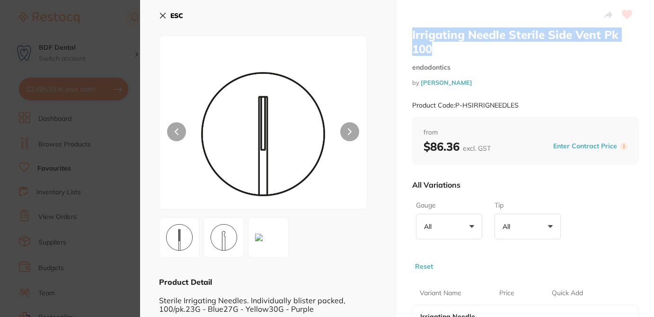
drag, startPoint x: 435, startPoint y: 49, endPoint x: 406, endPoint y: 36, distance: 32.2
click at [406, 36] on div "Irrigating Needle Sterile Side Vent Pk 100 endodontics by [PERSON_NAME] Product…" at bounding box center [525, 267] width 257 height 535
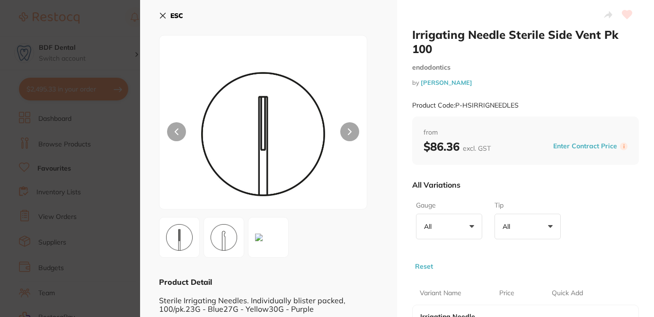
click at [604, 197] on div "Gauge All +0 All 23G 30G Tip All +0 All Closed End Reset" at bounding box center [525, 233] width 227 height 73
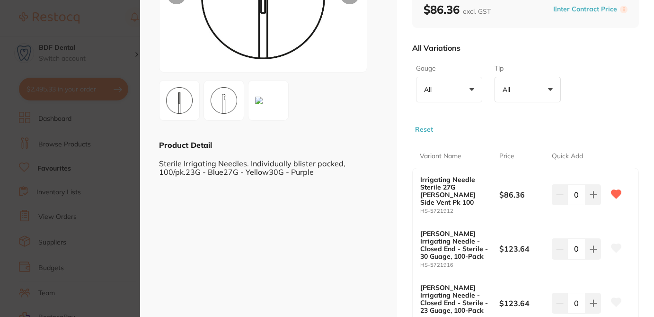
scroll to position [151, 0]
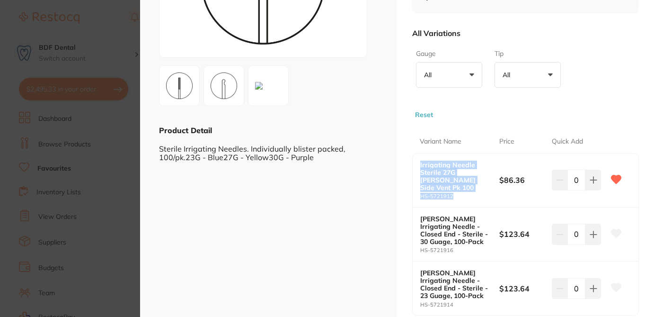
drag, startPoint x: 454, startPoint y: 195, endPoint x: 415, endPoint y: 166, distance: 49.0
click at [415, 166] on div "Irrigating Needle Sterile 27G [PERSON_NAME] Side Vent Pk 100 HS-5721912 $86.36 0" at bounding box center [526, 180] width 226 height 54
copy div "Irrigating Needle Sterile 27G [PERSON_NAME] Side Vent Pk 100 HS-5721912"
click at [103, 162] on section "Irrigating Needle Sterile Side Vent Pk 100 endodontics by [PERSON_NAME] Product…" at bounding box center [327, 158] width 654 height 317
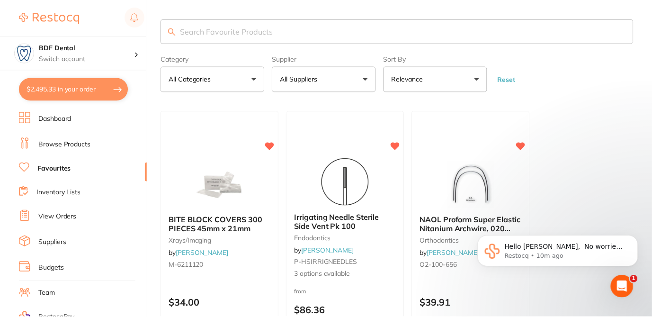
scroll to position [2, 0]
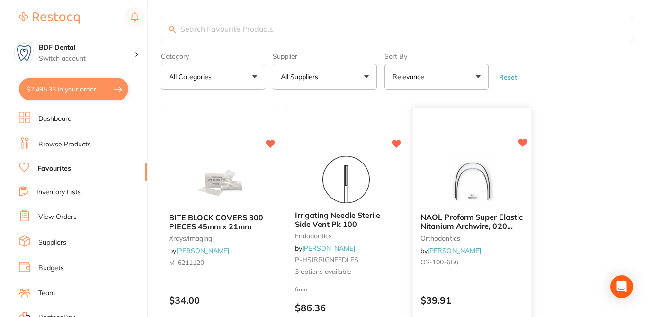
click at [491, 287] on div "$39.91" at bounding box center [472, 298] width 118 height 26
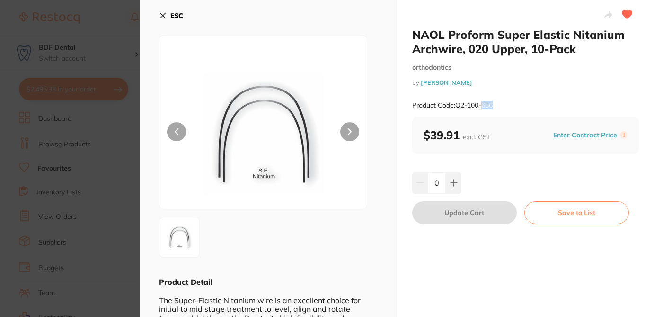
drag, startPoint x: 506, startPoint y: 106, endPoint x: 484, endPoint y: 106, distance: 21.3
click at [484, 106] on div "Product Code: O2-100-656" at bounding box center [525, 105] width 227 height 23
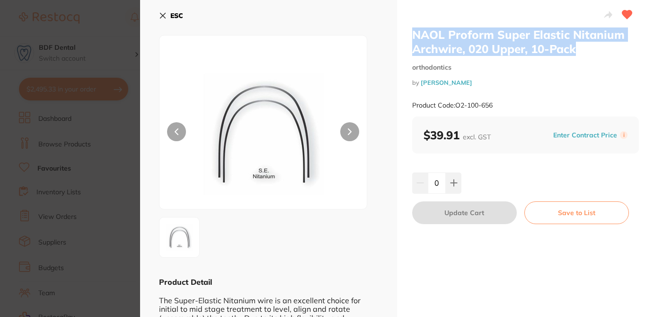
drag, startPoint x: 581, startPoint y: 52, endPoint x: 404, endPoint y: 36, distance: 177.7
click at [404, 36] on div "NAOL Proform Super Elastic Nitanium Archwire, 020 Upper, 10-Pack orthodontics b…" at bounding box center [525, 182] width 257 height 364
copy h2 "NAOL Proform Super Elastic Nitanium Archwire, 020 Upper, 10-Pack"
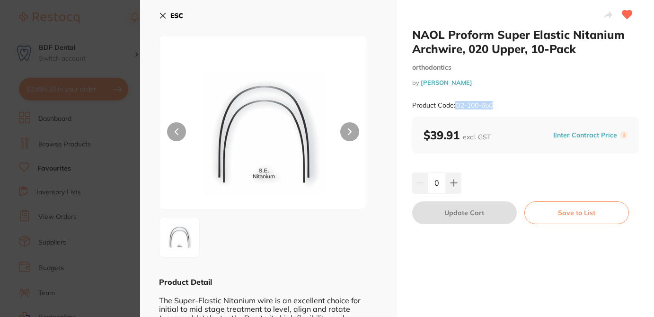
drag, startPoint x: 502, startPoint y: 109, endPoint x: 456, endPoint y: 106, distance: 46.0
click at [456, 106] on div "Product Code: O2-100-656" at bounding box center [525, 105] width 227 height 23
copy small "O2-100-656"
click at [160, 16] on icon at bounding box center [163, 16] width 8 height 8
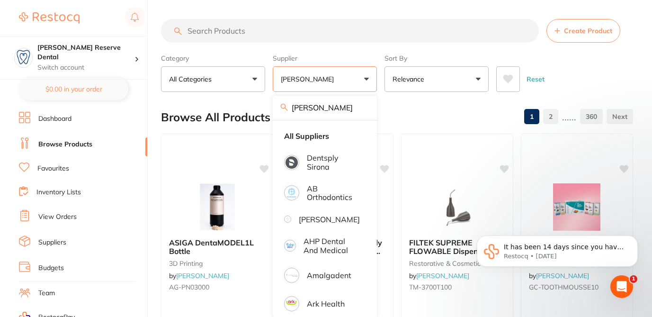
click at [230, 29] on input "search" at bounding box center [350, 31] width 378 height 24
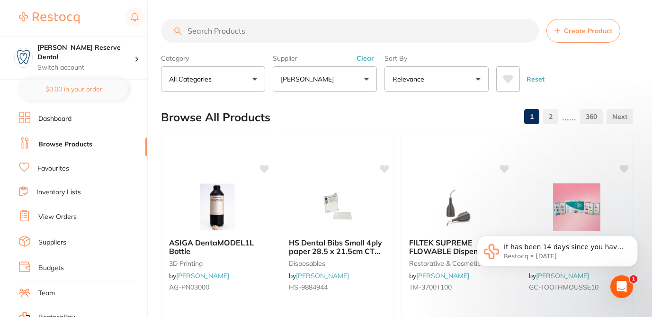
paste input "C1-ECONONAP"
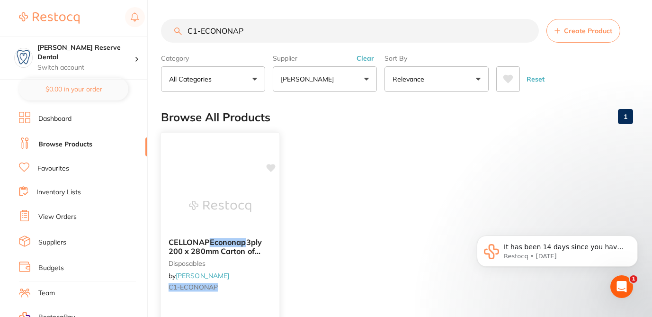
type input "C1-ECONONAP"
click at [268, 174] on div "CELLONAP Econonap 3ply 200 x 280mm Carton of 1000 disposables by Henry Schein H…" at bounding box center [220, 269] width 120 height 275
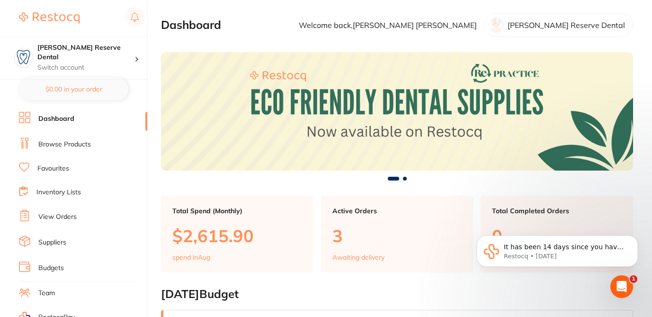
click at [89, 144] on link "Browse Products" at bounding box center [64, 144] width 53 height 9
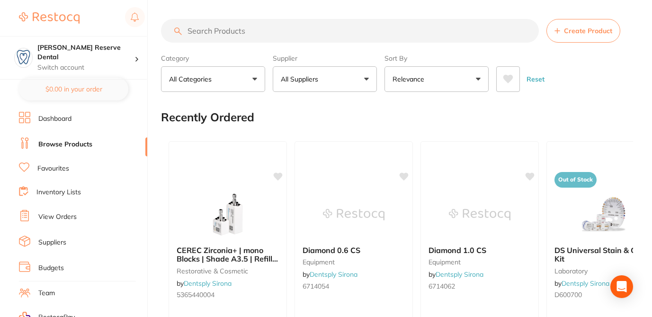
click at [222, 34] on input "search" at bounding box center [350, 31] width 378 height 24
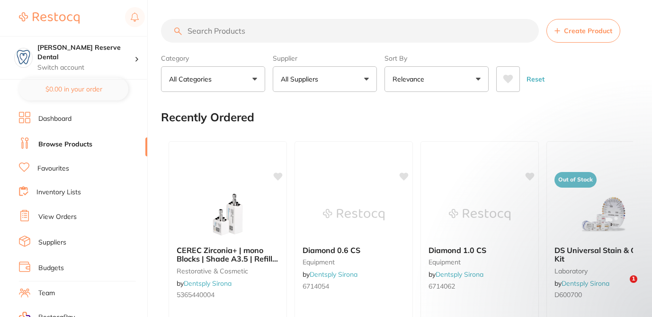
paste input "C1-ECONONAP"
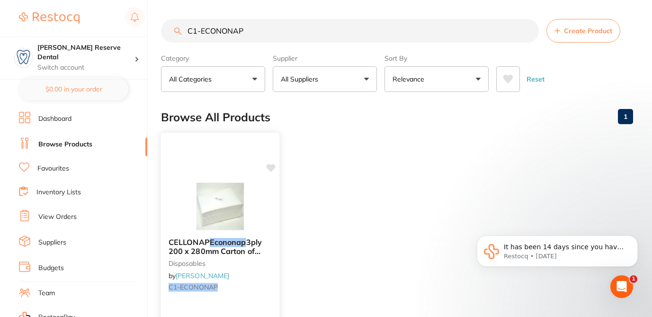
click at [272, 168] on icon at bounding box center [271, 168] width 9 height 8
drag, startPoint x: 251, startPoint y: 34, endPoint x: 166, endPoint y: 31, distance: 85.2
click at [166, 32] on input "C1-ECONONAP" at bounding box center [350, 31] width 378 height 24
paste input "TM-6020A2"
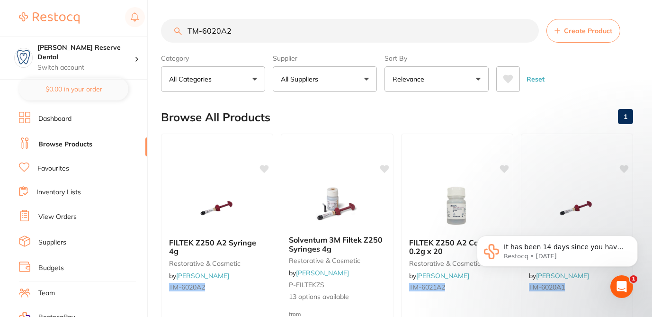
click at [346, 71] on button "All Suppliers" at bounding box center [325, 79] width 104 height 26
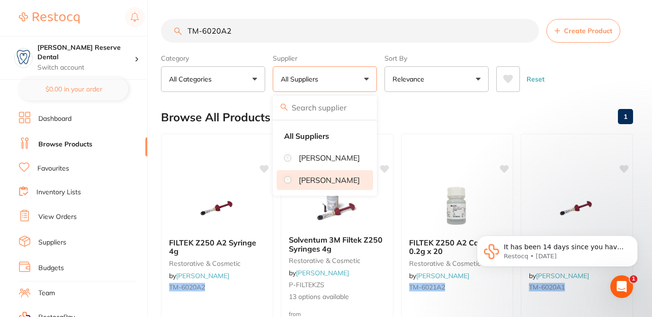
click at [326, 184] on p "[PERSON_NAME]" at bounding box center [329, 180] width 61 height 9
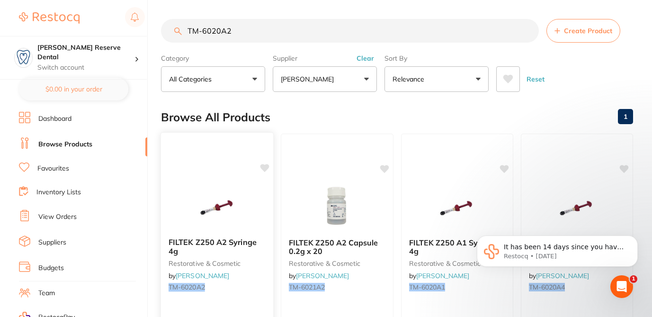
click at [267, 170] on icon at bounding box center [264, 167] width 9 height 9
drag, startPoint x: 232, startPoint y: 34, endPoint x: 184, endPoint y: 19, distance: 51.1
click at [184, 32] on input "TM-6020A2" at bounding box center [350, 31] width 378 height 24
paste input "RO-274007"
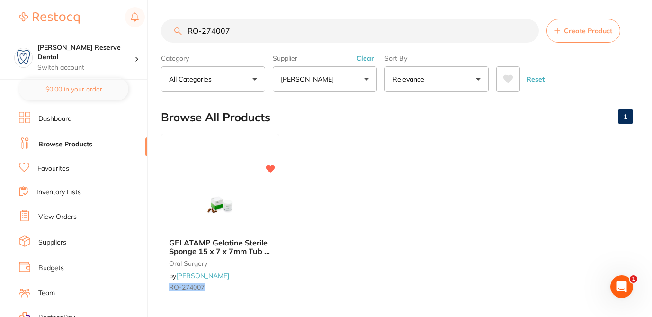
type input "RO-274007"
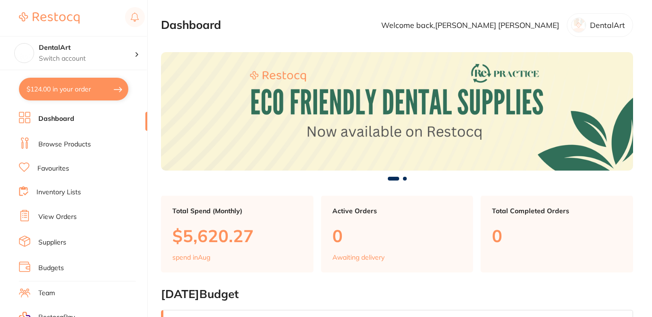
checkbox input "false"
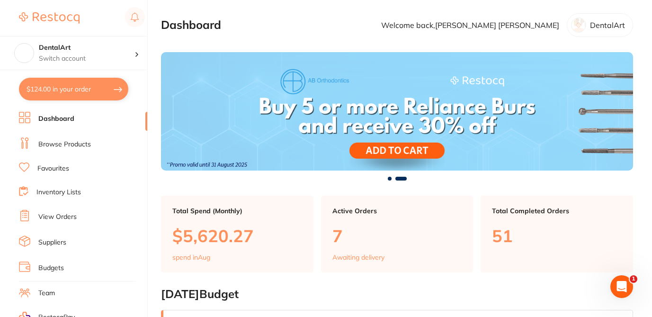
click at [60, 214] on link "View Orders" at bounding box center [57, 216] width 38 height 9
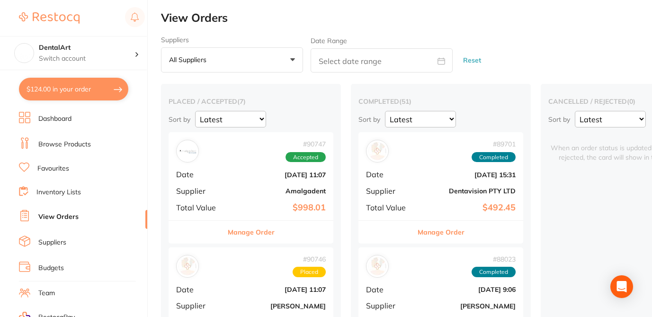
click at [413, 22] on h2 "View Orders" at bounding box center [406, 17] width 491 height 13
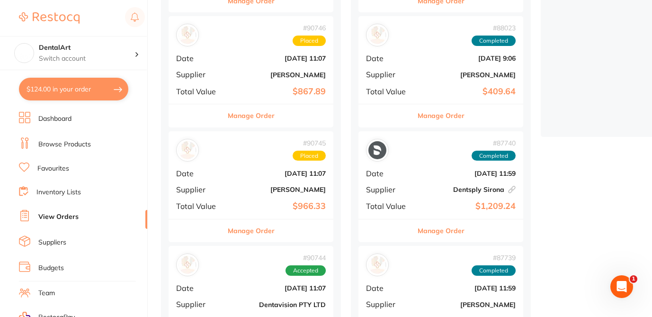
scroll to position [246, 0]
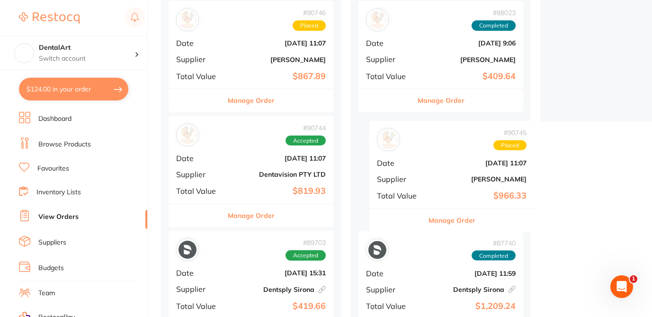
drag, startPoint x: 250, startPoint y: 159, endPoint x: 457, endPoint y: 162, distance: 206.9
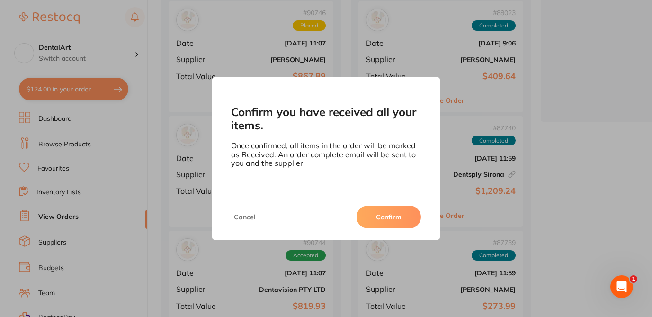
click at [240, 217] on button "Cancel" at bounding box center [244, 216] width 27 height 23
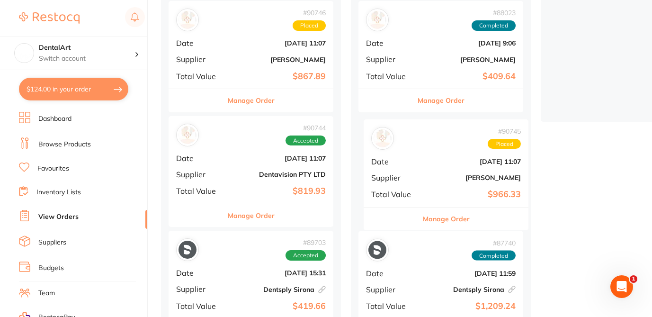
drag, startPoint x: 240, startPoint y: 177, endPoint x: 437, endPoint y: 180, distance: 197.4
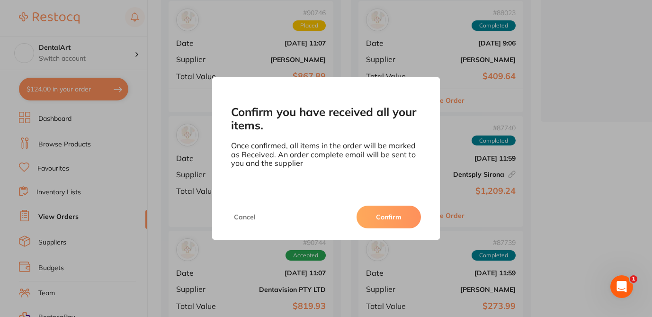
click at [246, 217] on button "Cancel" at bounding box center [244, 216] width 27 height 23
